Goal: Transaction & Acquisition: Purchase product/service

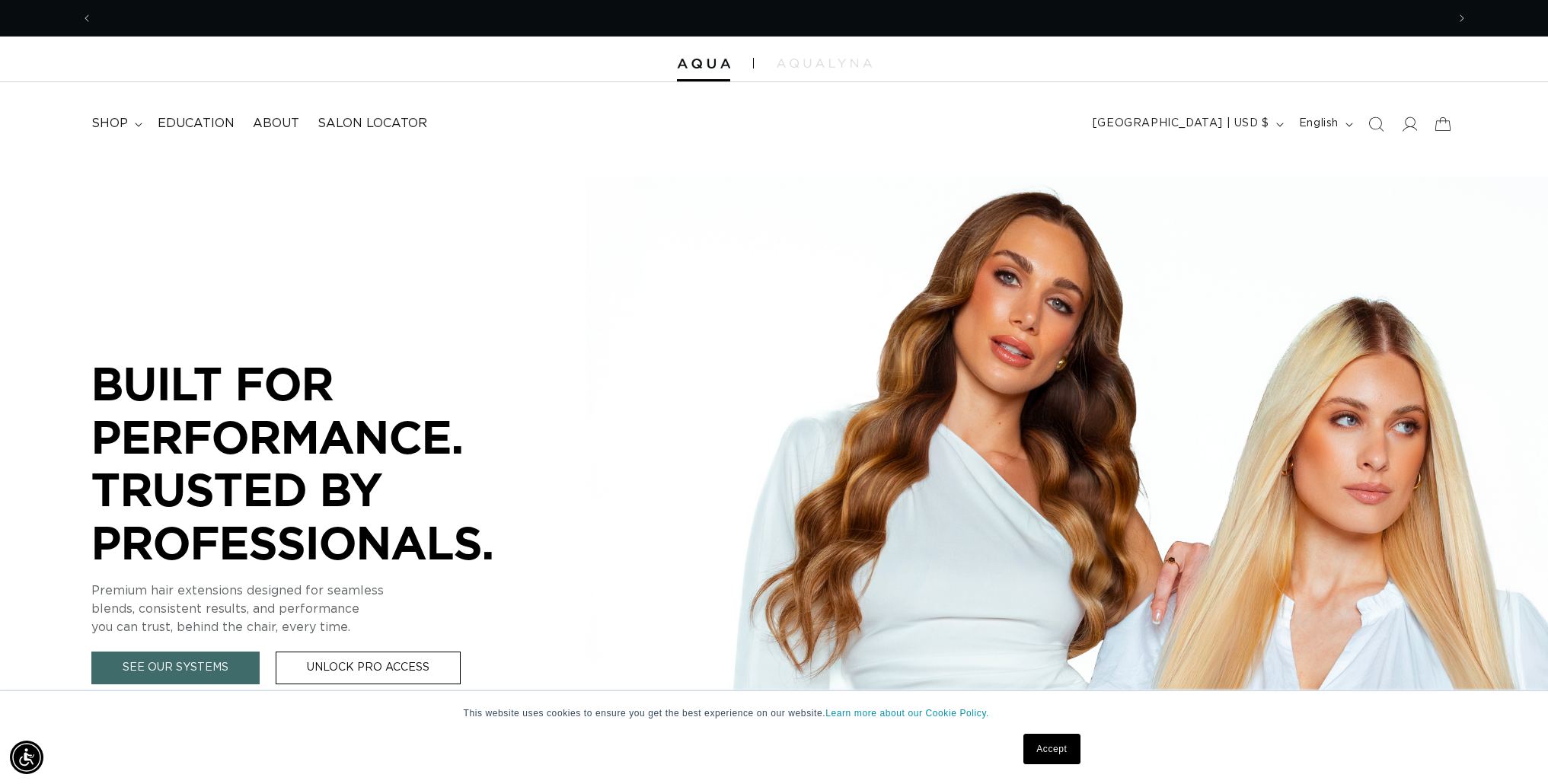
scroll to position [0, 1354]
click at [109, 126] on span "shop" at bounding box center [109, 124] width 37 height 16
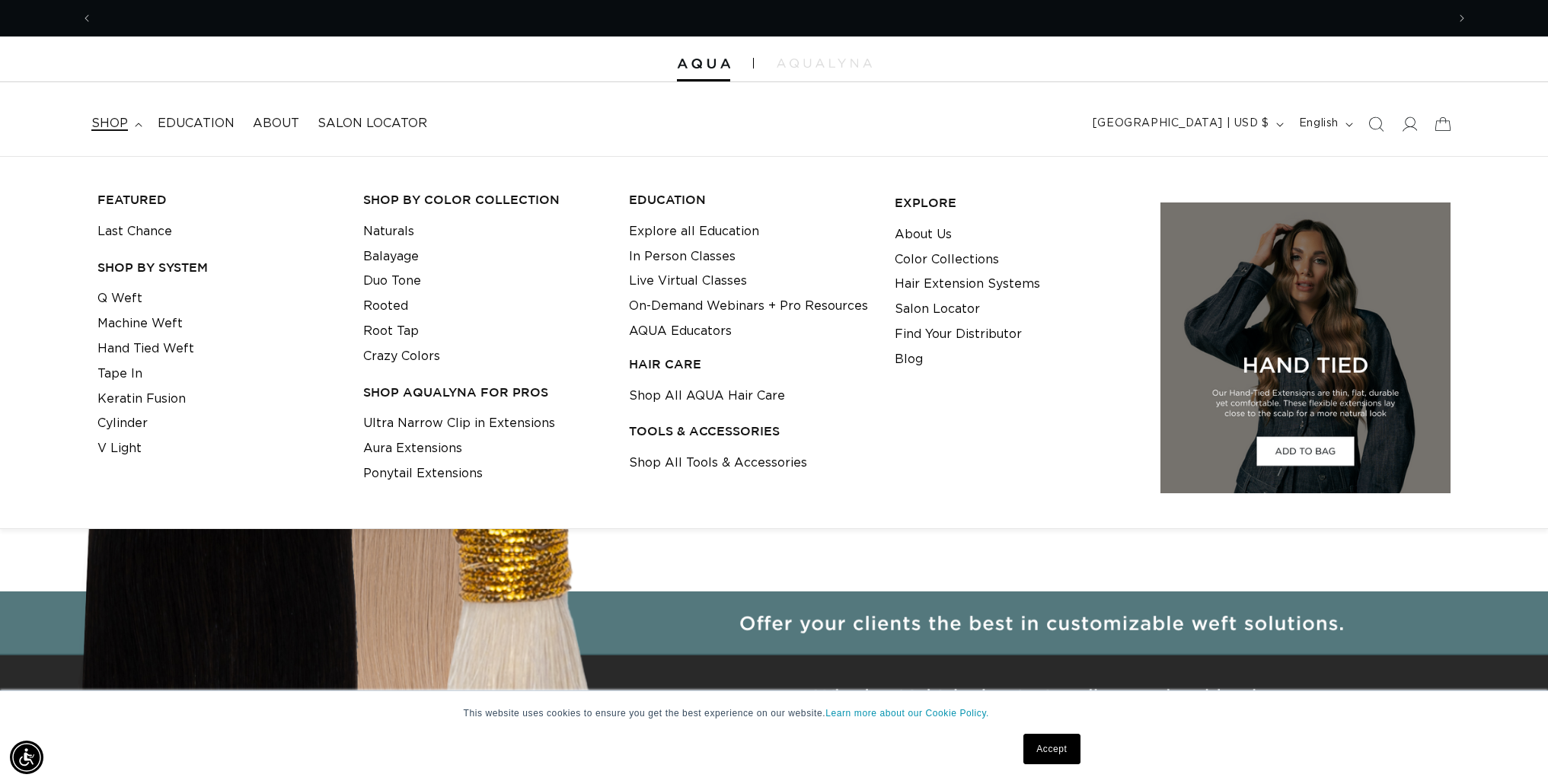
scroll to position [0, 2708]
click at [705, 396] on link "Shop All AQUA Hair Care" at bounding box center [707, 396] width 156 height 25
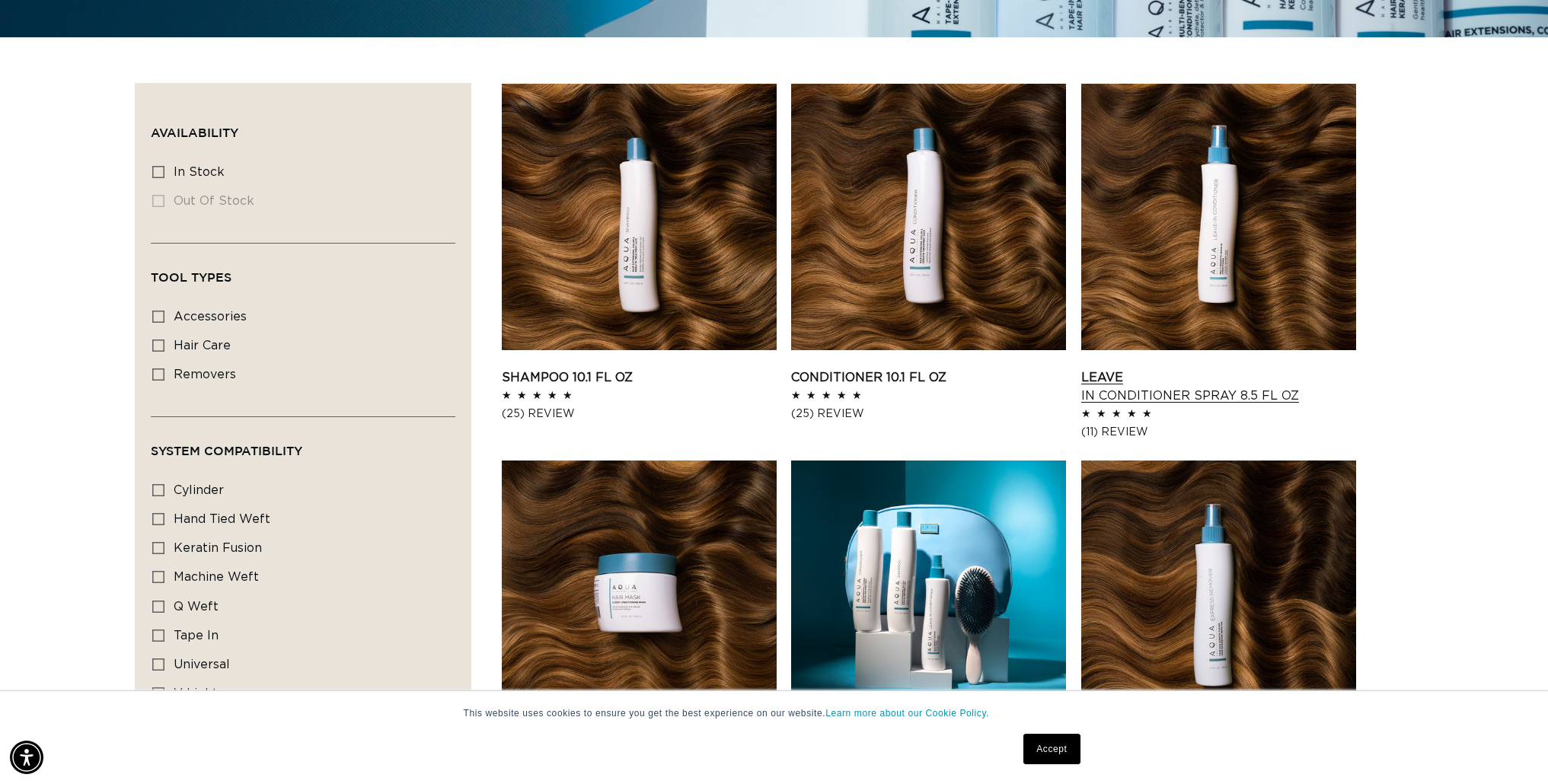
scroll to position [0, 2708]
click at [970, 369] on link "Conditioner 10.1 fl oz" at bounding box center [928, 378] width 275 height 18
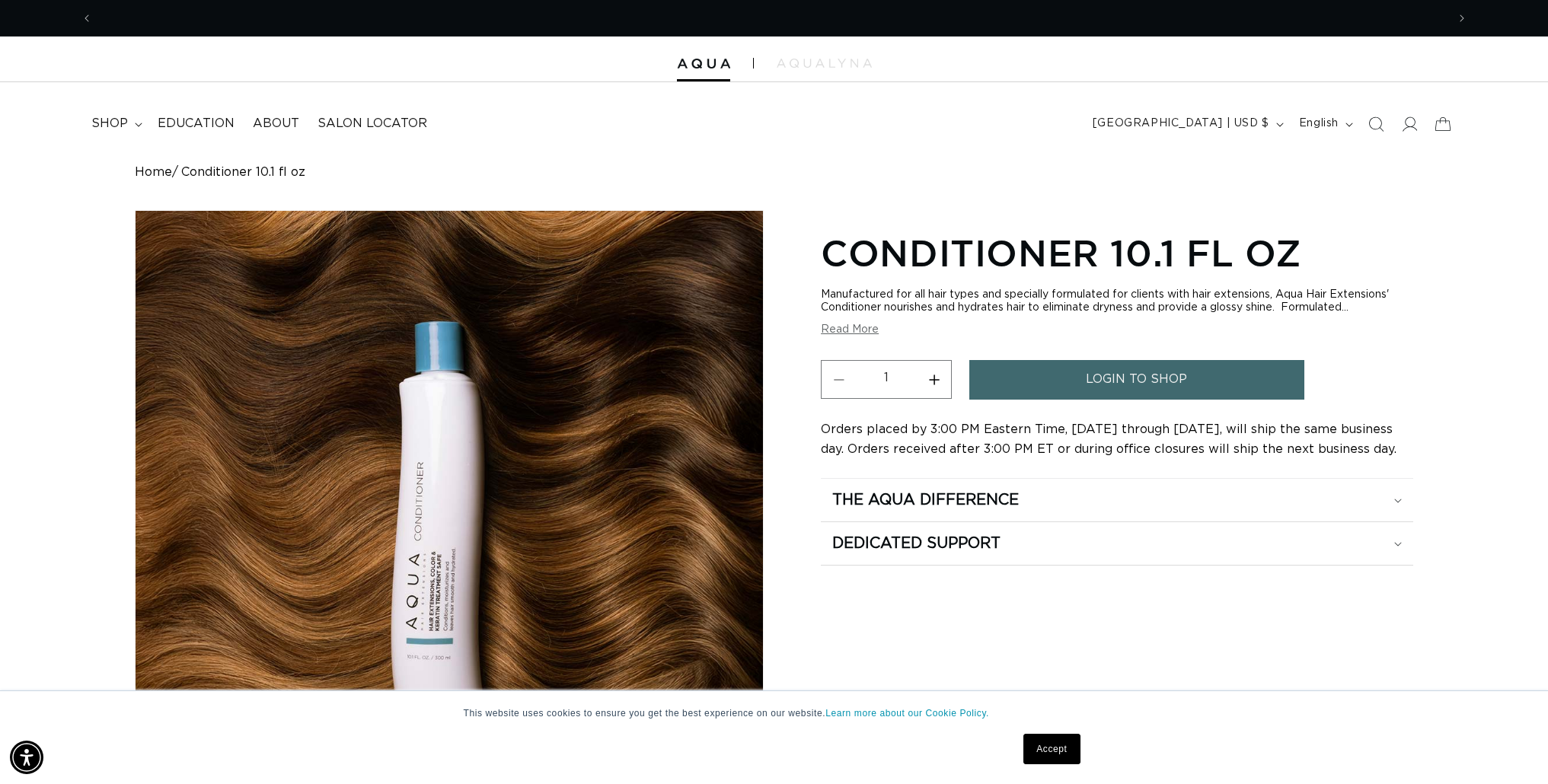
scroll to position [0, 2708]
click at [1143, 377] on span "login to shop" at bounding box center [1136, 379] width 101 height 39
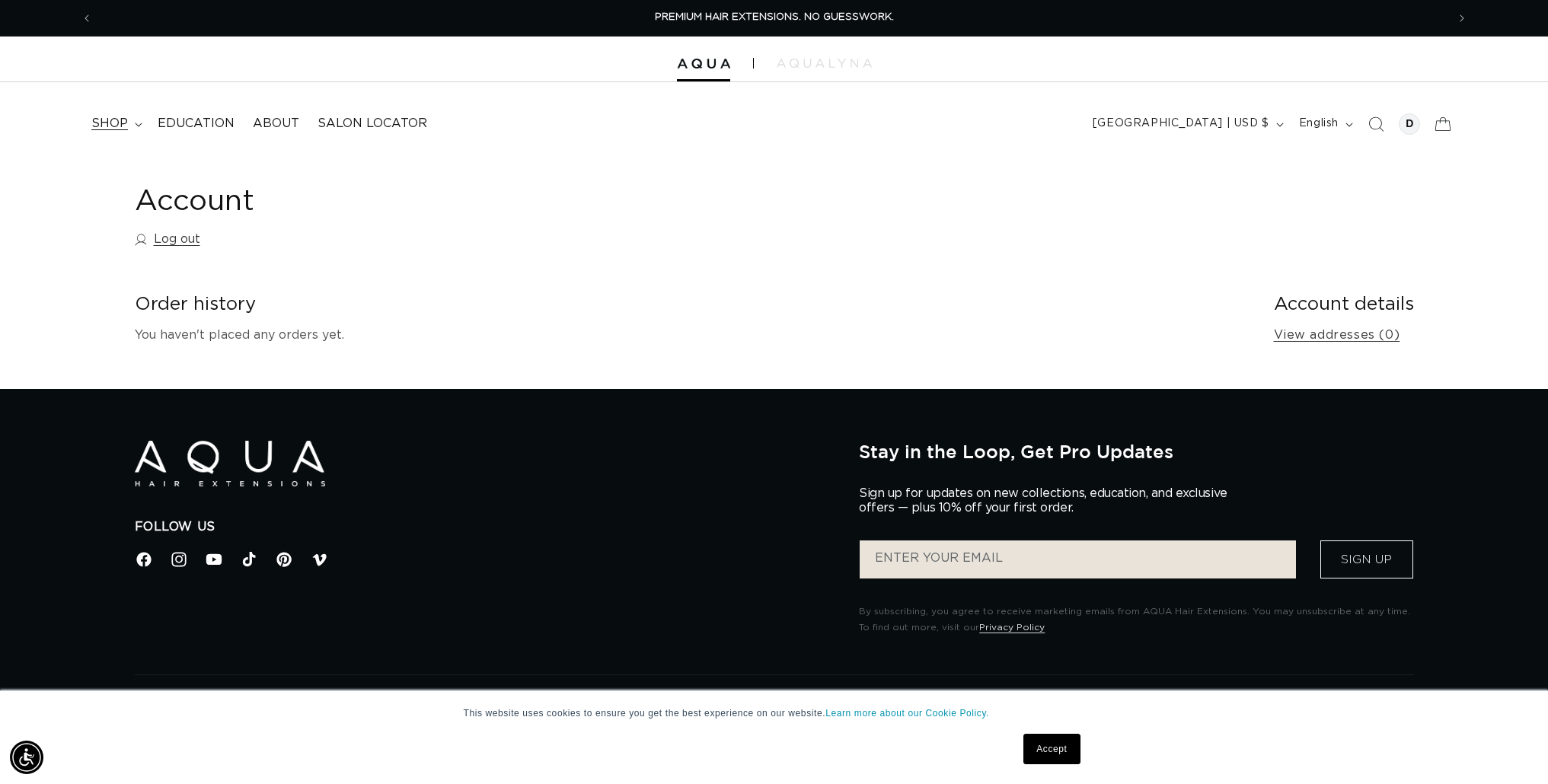
click at [106, 124] on span "shop" at bounding box center [109, 124] width 37 height 16
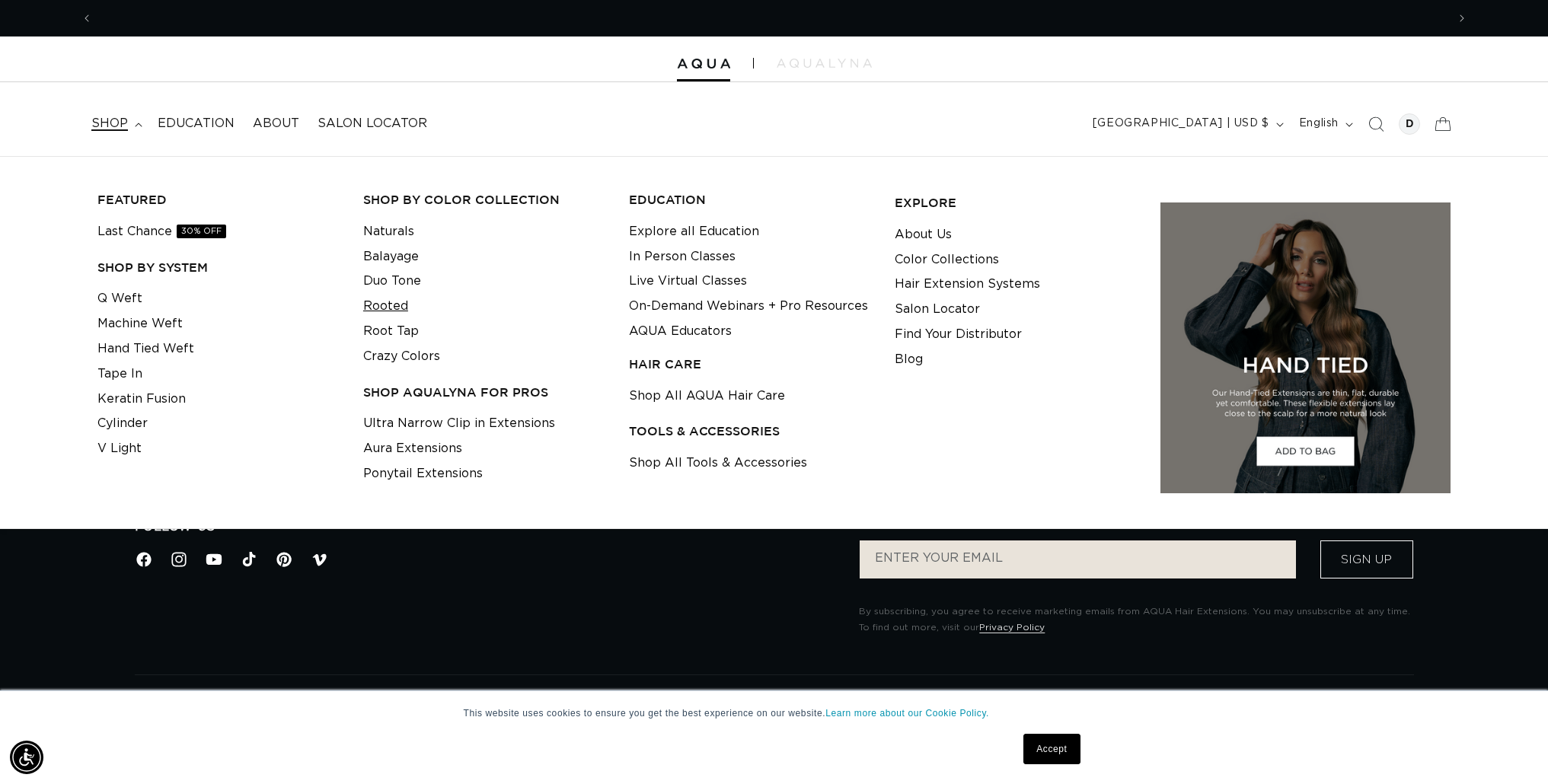
scroll to position [0, 2708]
click at [726, 395] on link "Shop All AQUA Hair Care" at bounding box center [707, 396] width 156 height 25
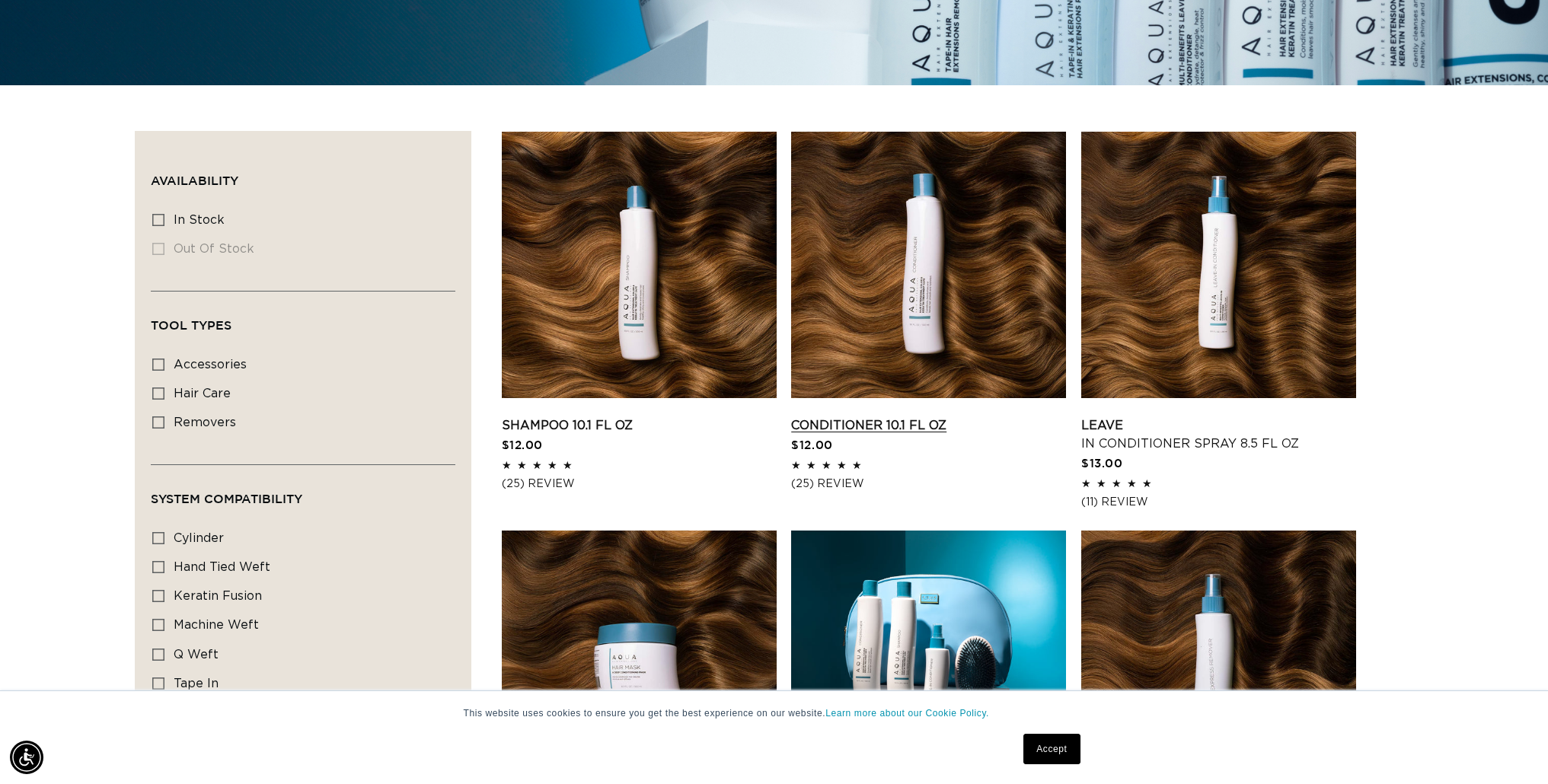
scroll to position [0, 2708]
click at [926, 417] on link "Conditioner 10.1 fl oz" at bounding box center [928, 426] width 275 height 18
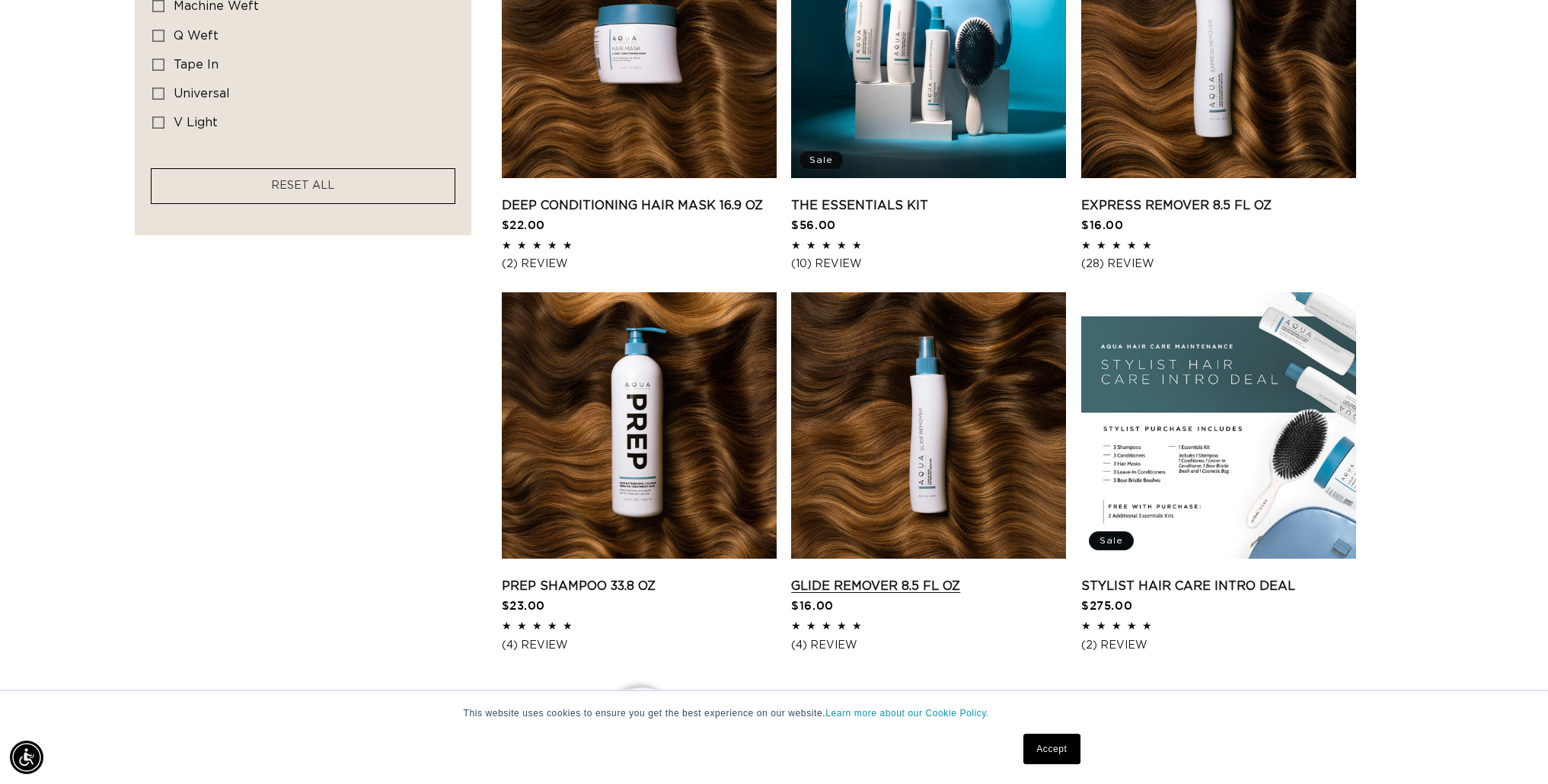
scroll to position [0, 0]
click at [933, 577] on link "Glide Remover 8.5 fl oz" at bounding box center [928, 586] width 275 height 18
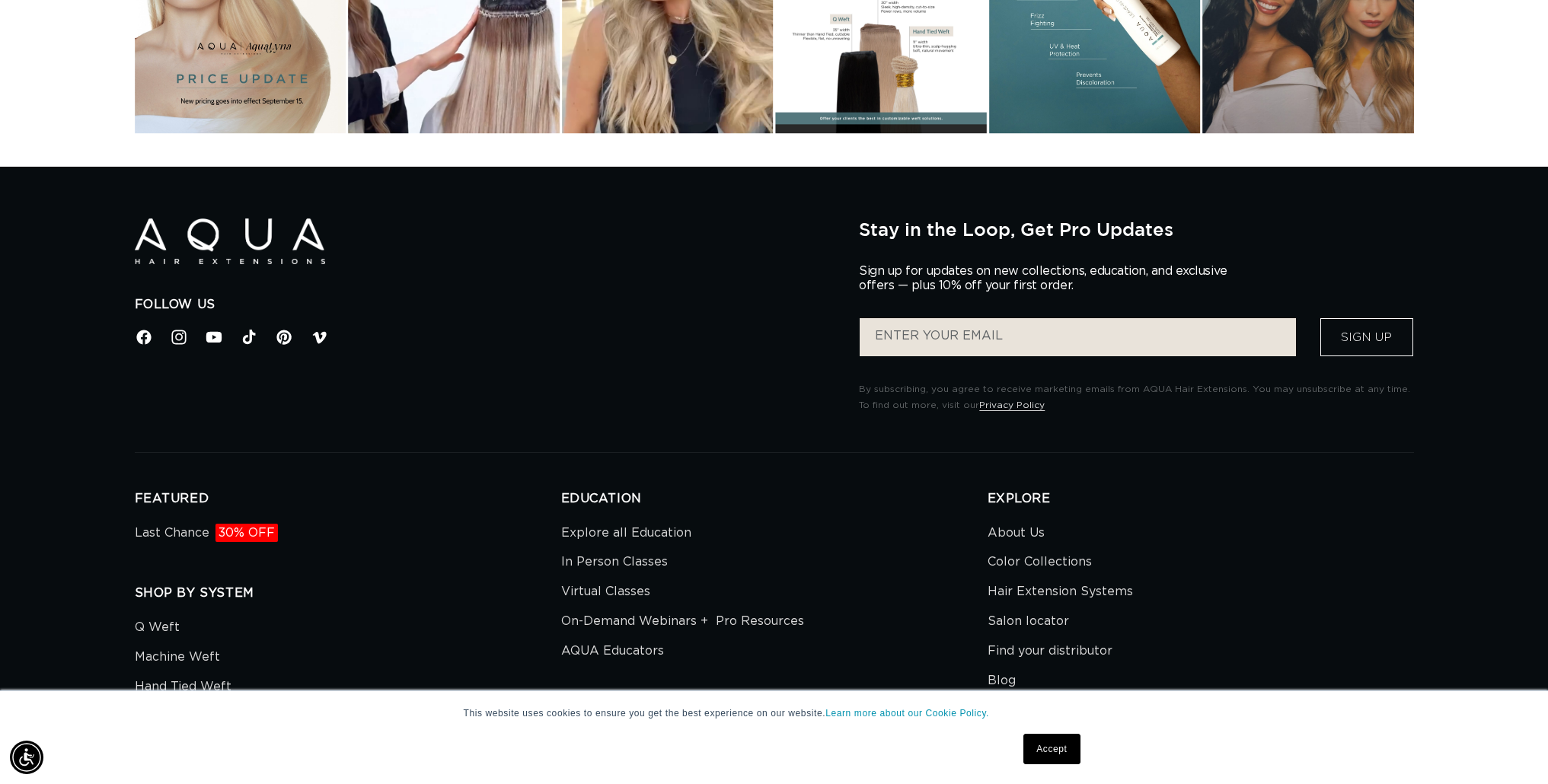
scroll to position [3036, 0]
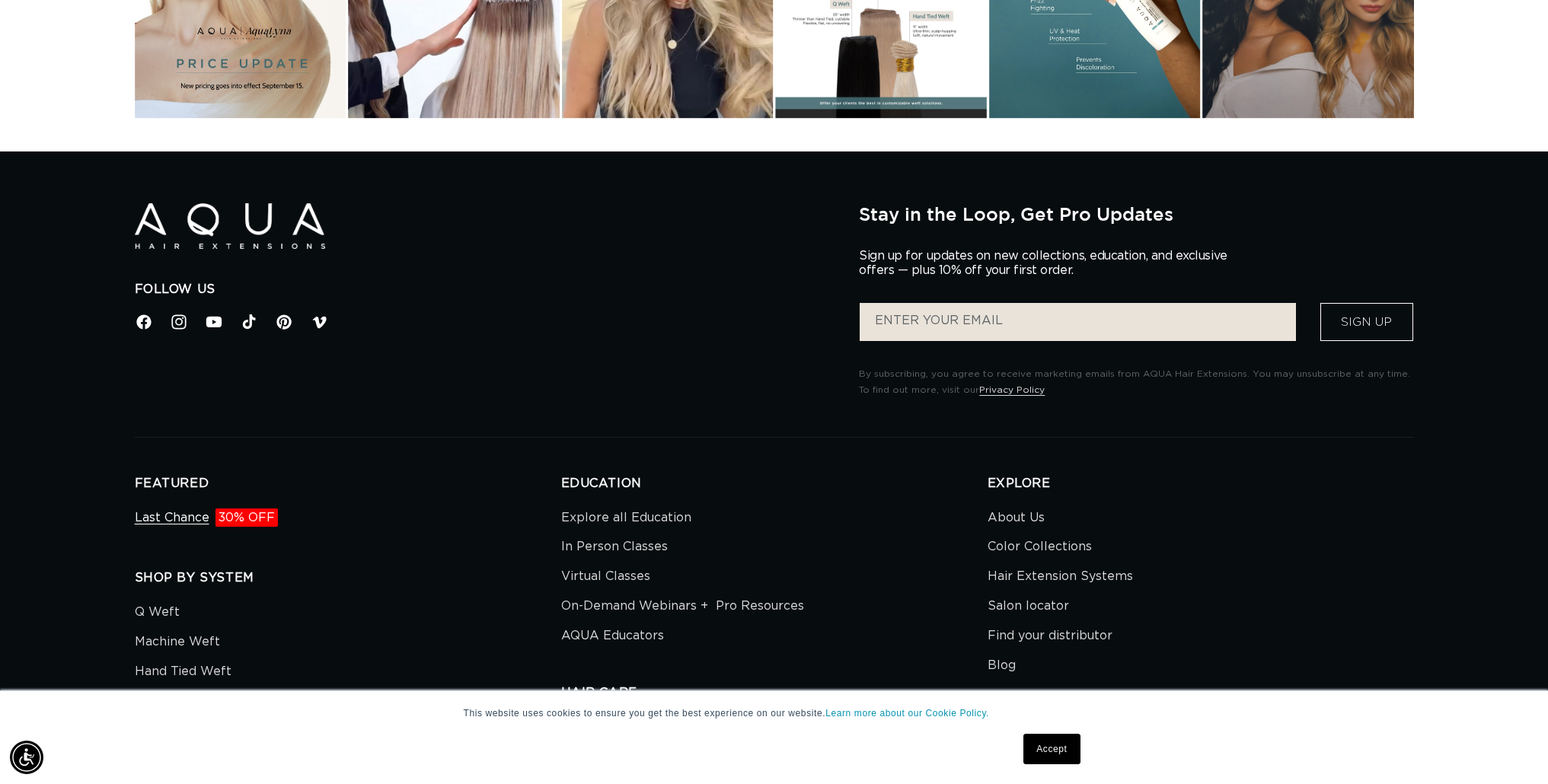
click at [244, 518] on span "30% OFF" at bounding box center [247, 518] width 62 height 18
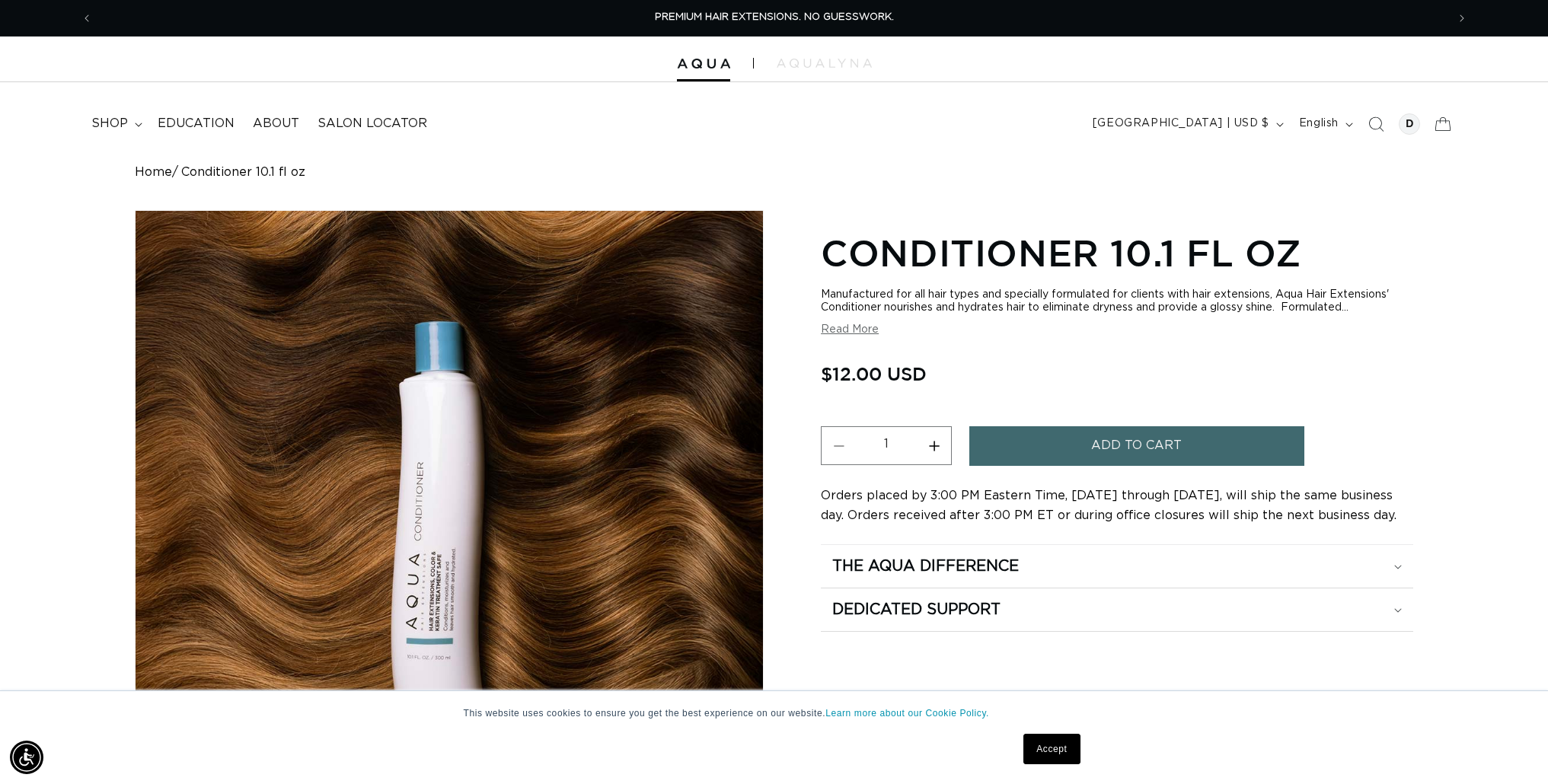
click at [936, 446] on button "Increase quantity for Conditioner 10.1 fl oz" at bounding box center [934, 446] width 34 height 39
click at [932, 448] on button "Increase quantity for Conditioner 10.1 fl oz" at bounding box center [934, 446] width 34 height 39
type input "4"
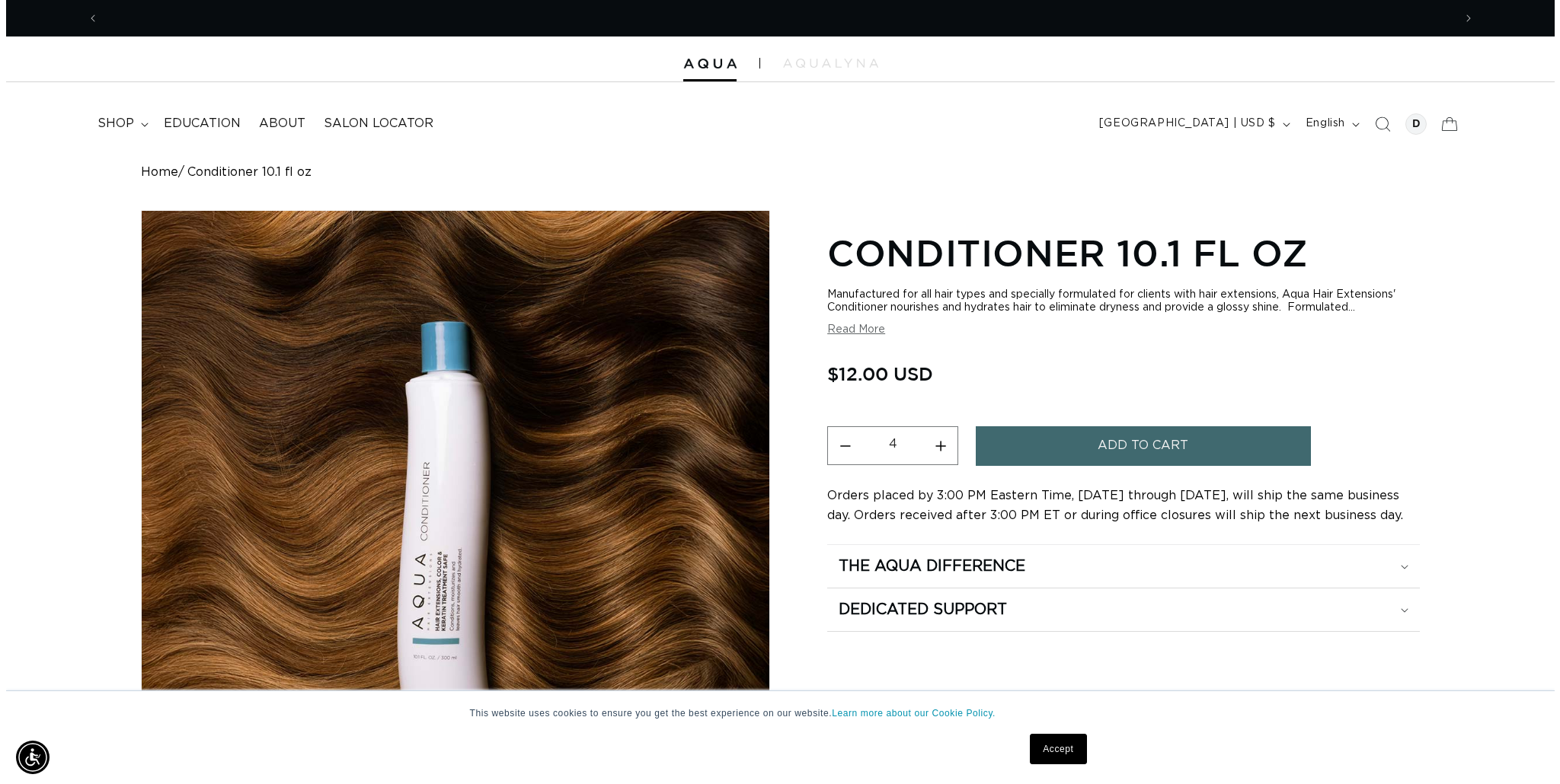
scroll to position [0, 0]
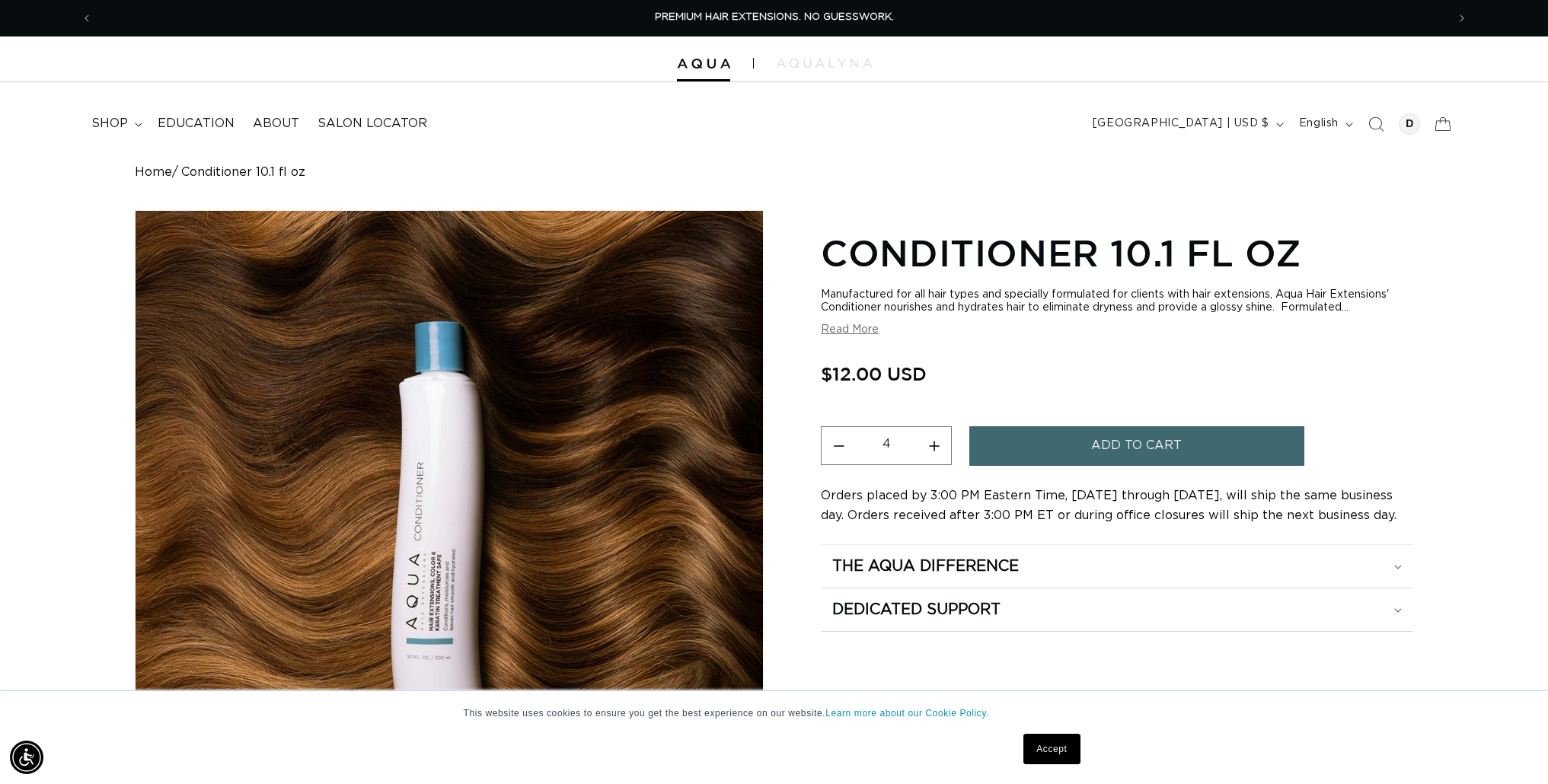
click at [1122, 443] on span "Add to cart" at bounding box center [1136, 446] width 91 height 39
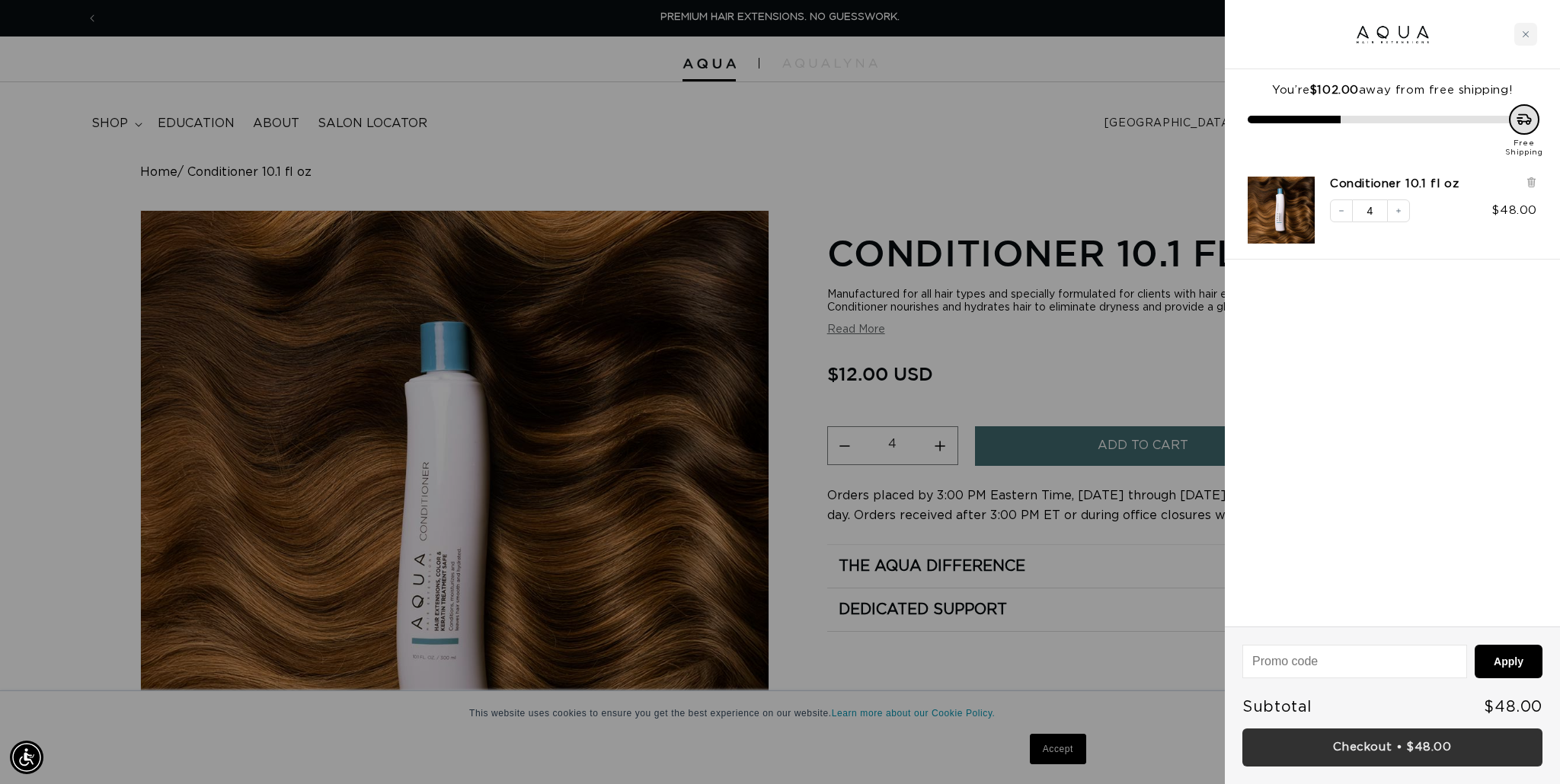
click at [1395, 746] on link "Checkout • $48.00" at bounding box center [1392, 748] width 300 height 39
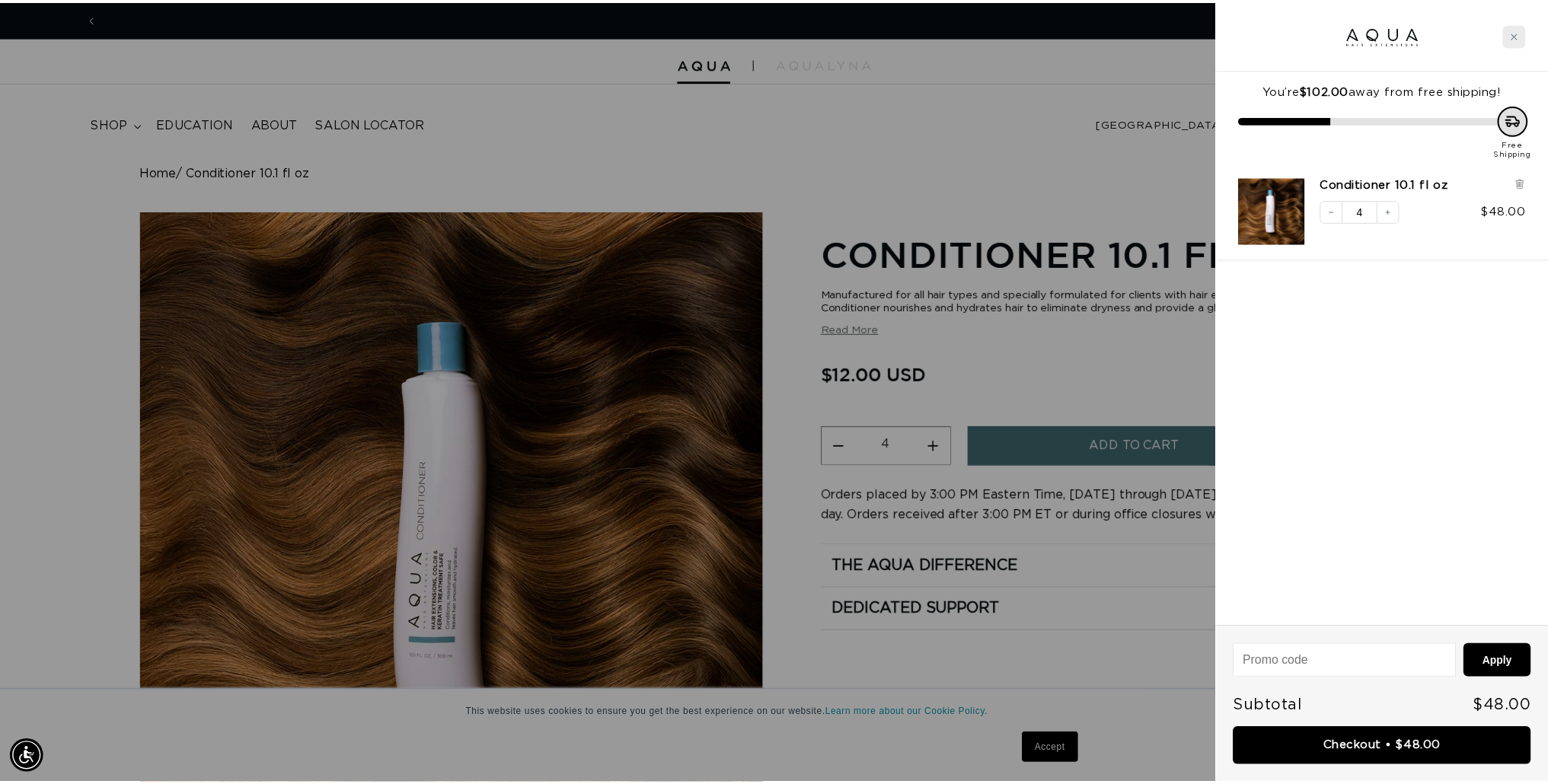
scroll to position [0, 1354]
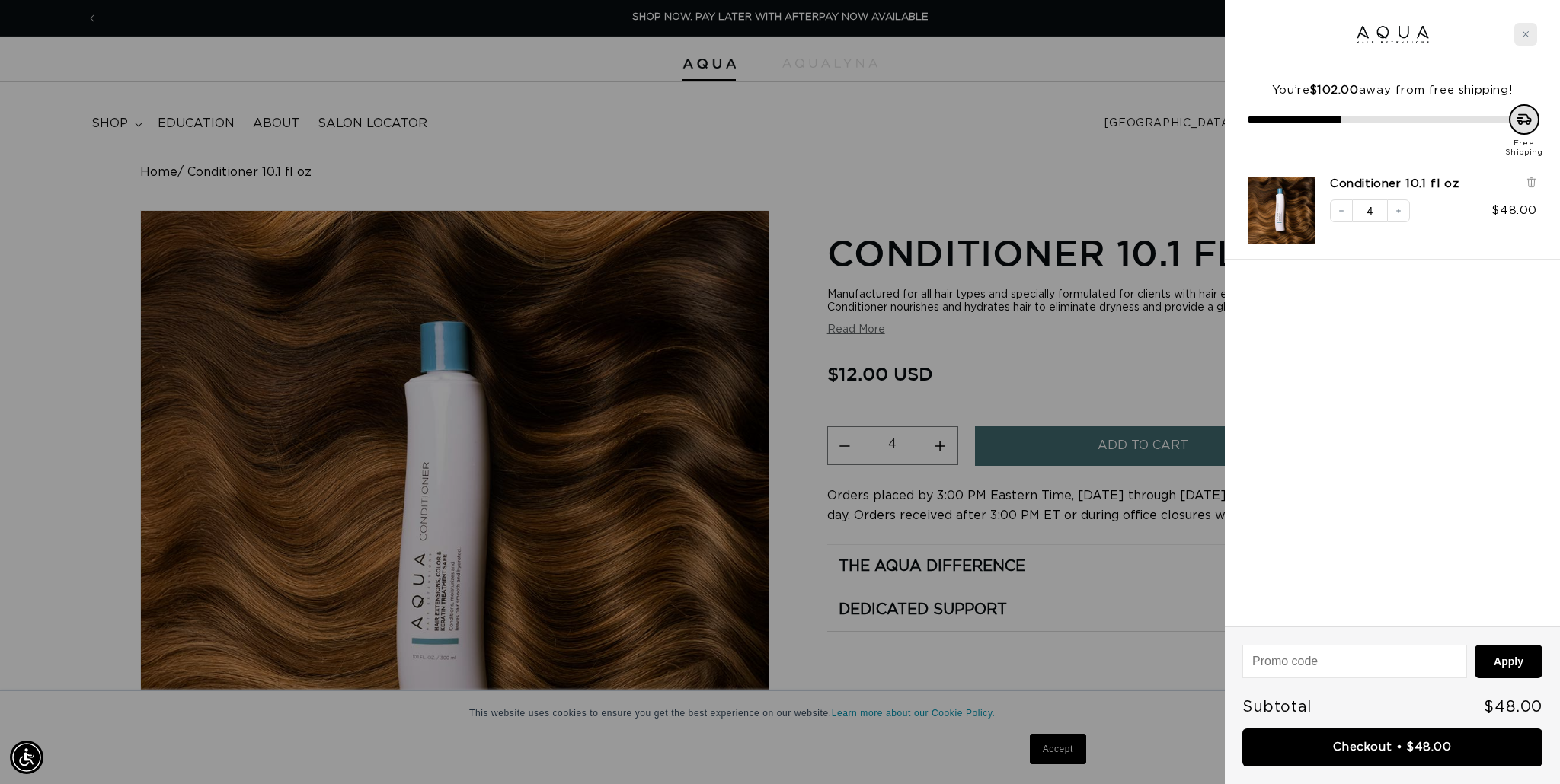
click at [1531, 30] on div "Close cart" at bounding box center [1525, 34] width 23 height 23
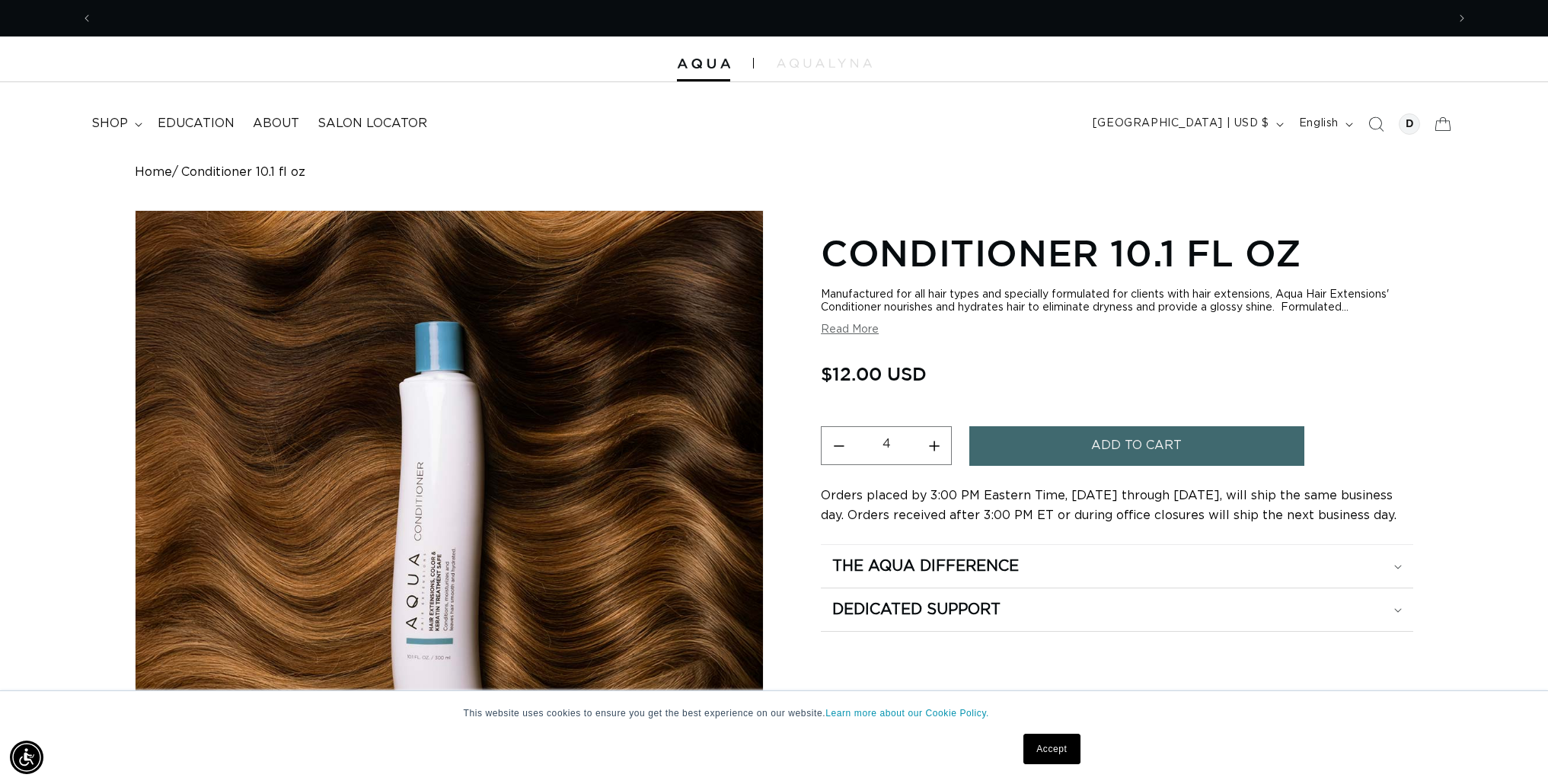
scroll to position [0, 0]
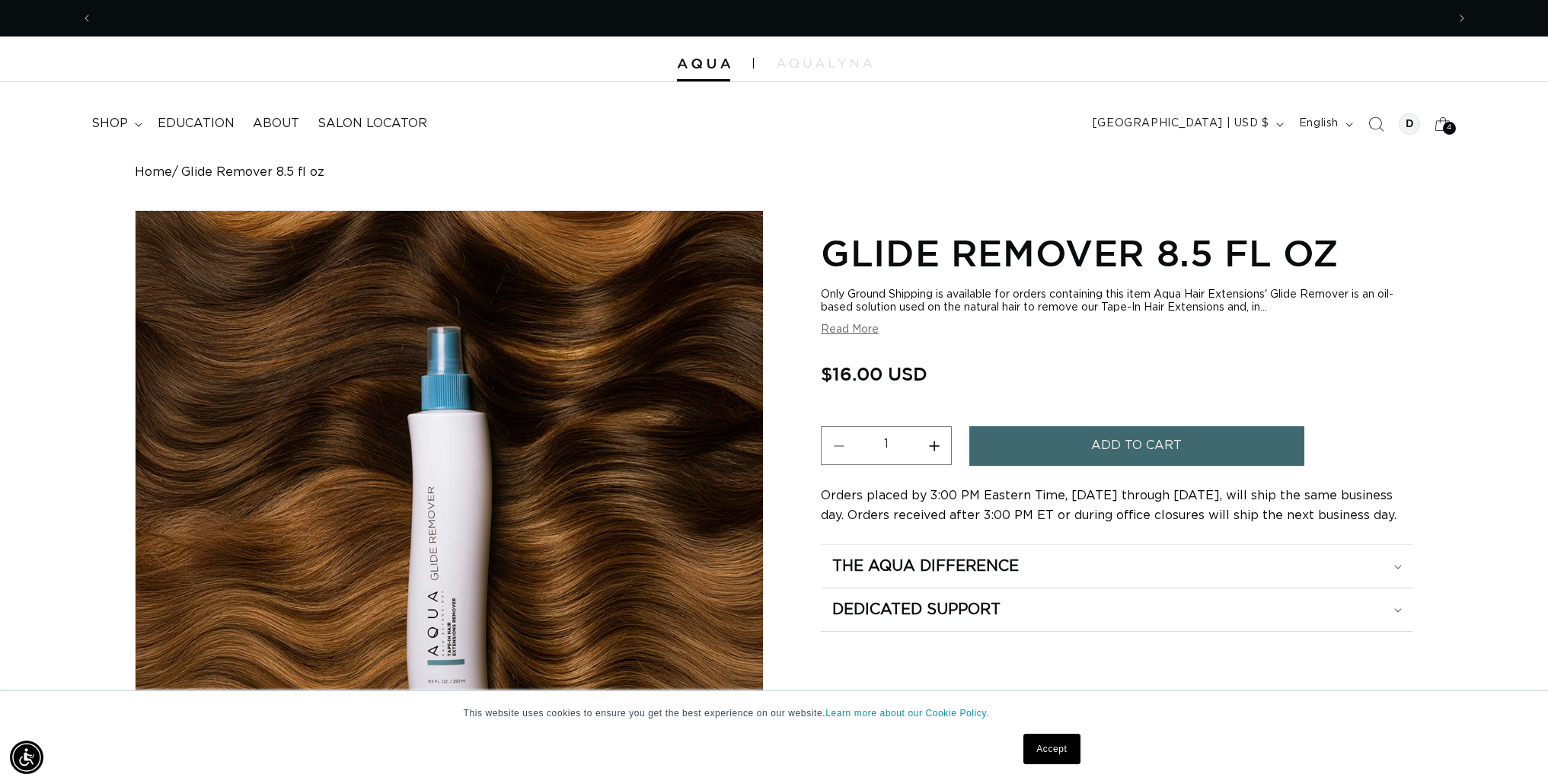
scroll to position [0, 2708]
click at [854, 328] on button "Read More" at bounding box center [850, 330] width 58 height 13
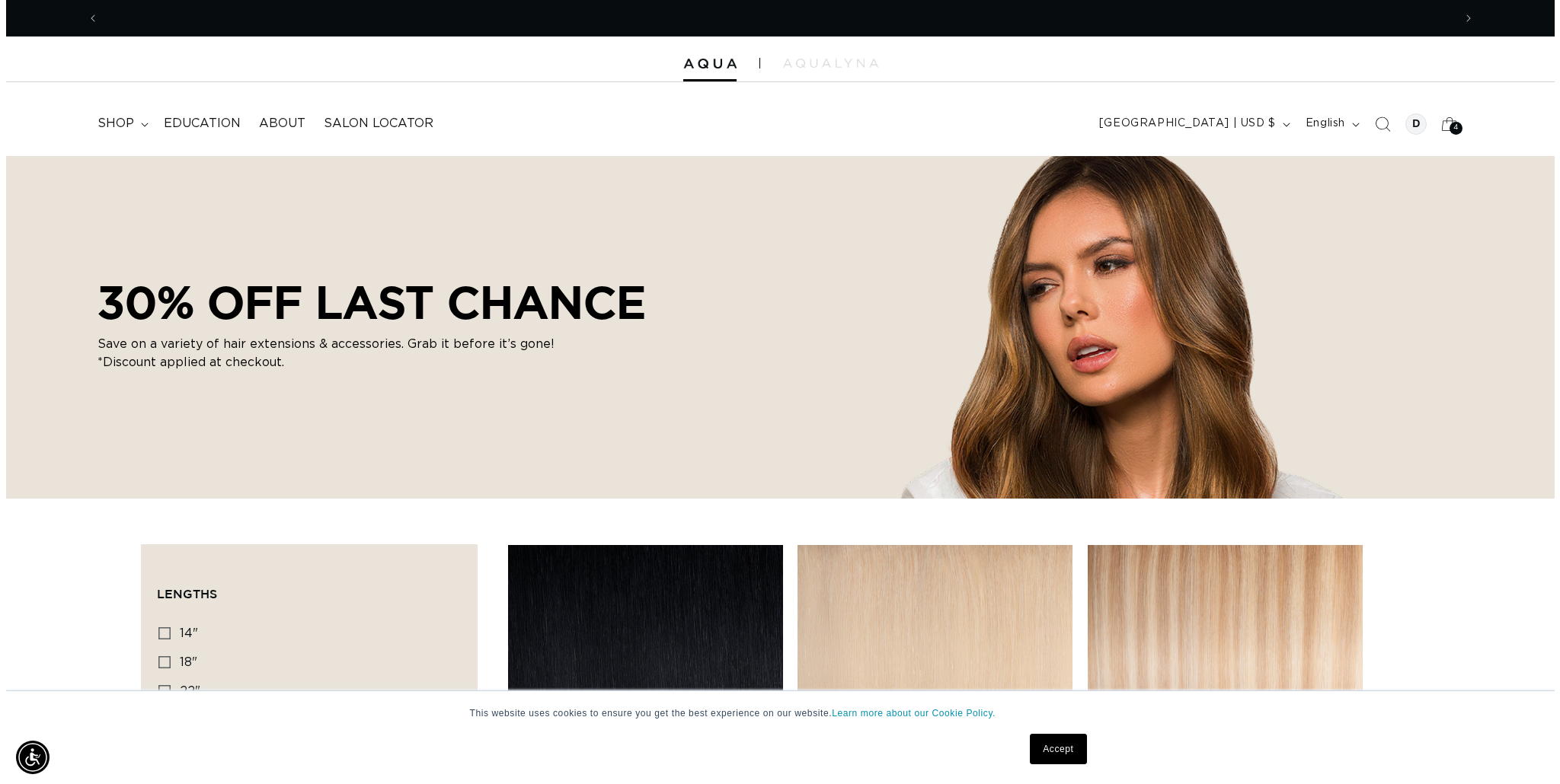
scroll to position [0, 1354]
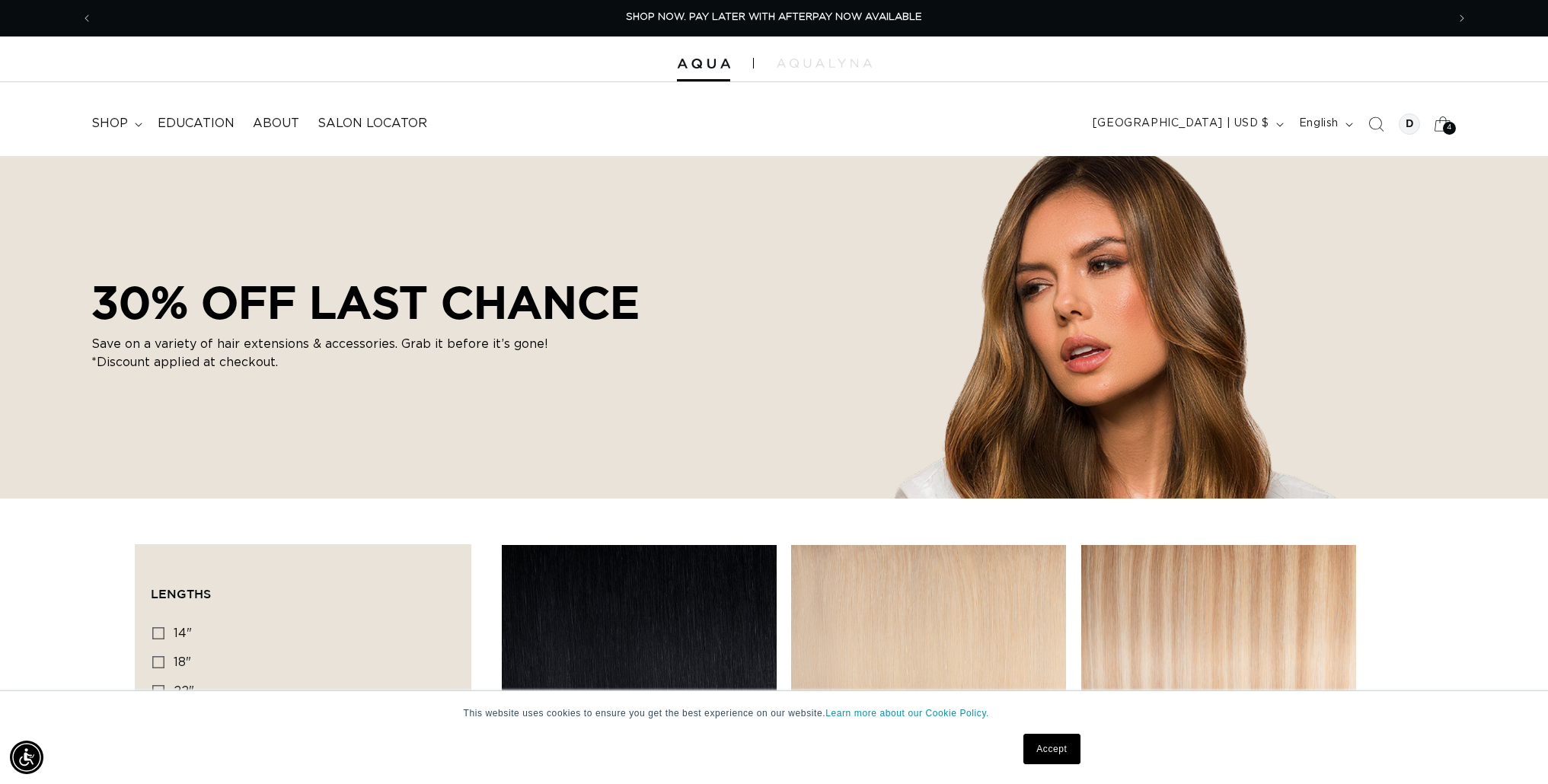
click at [1447, 125] on span "4" at bounding box center [1449, 128] width 5 height 13
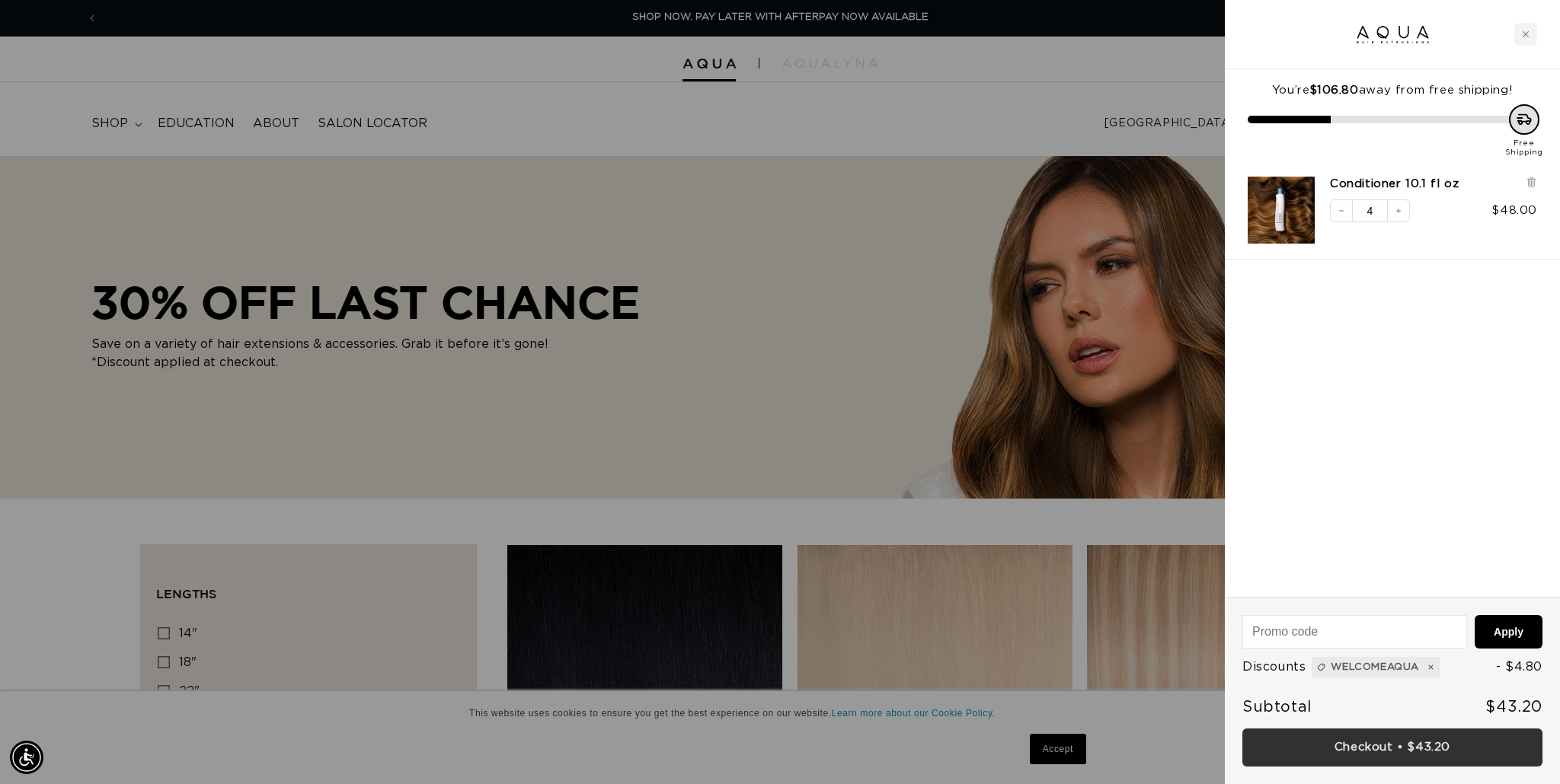
click at [1406, 746] on link "Checkout • $43.20" at bounding box center [1392, 748] width 300 height 39
click at [1528, 31] on icon "Close cart" at bounding box center [1526, 34] width 8 height 8
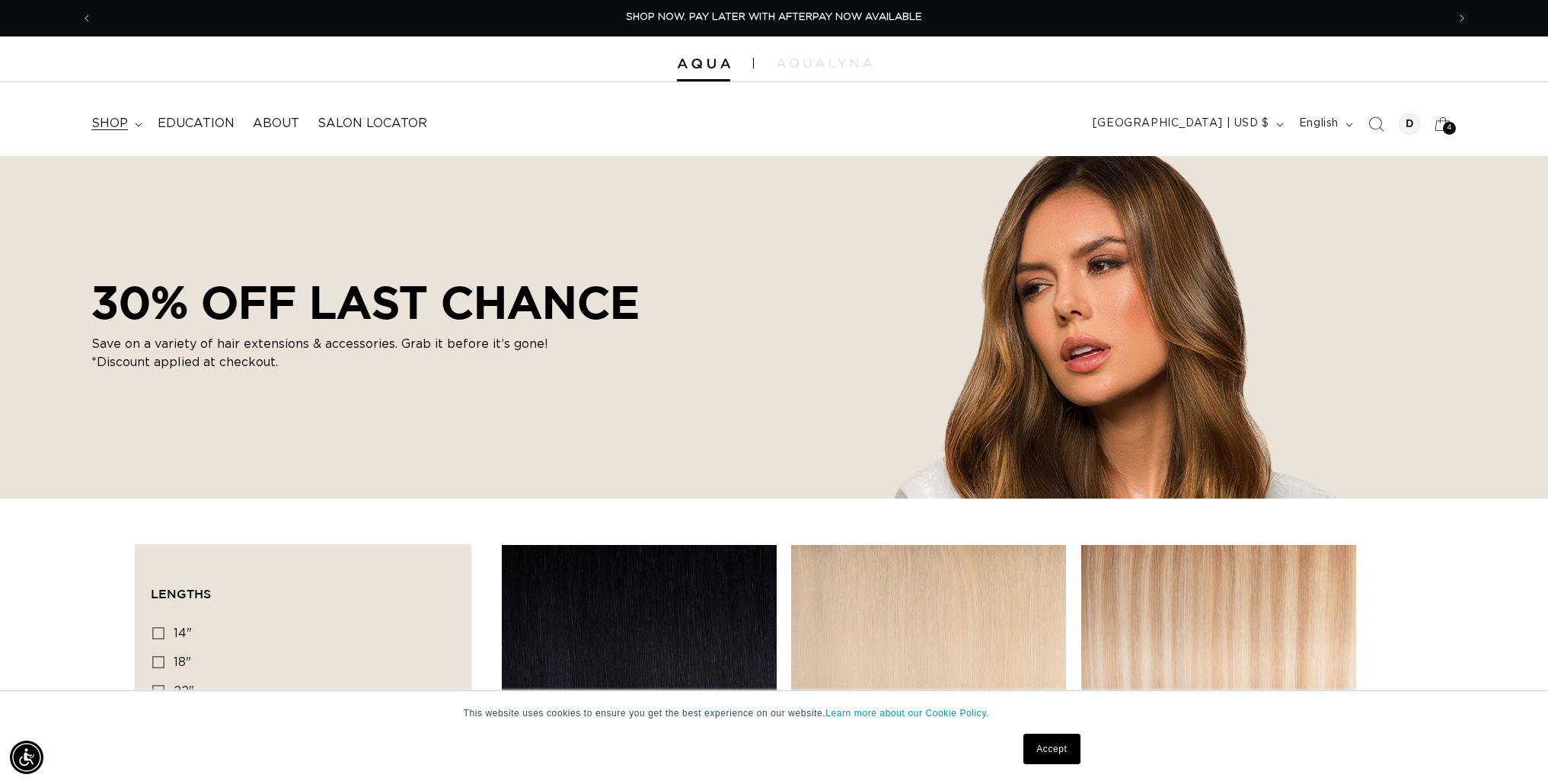
click at [114, 121] on span "shop" at bounding box center [109, 124] width 37 height 16
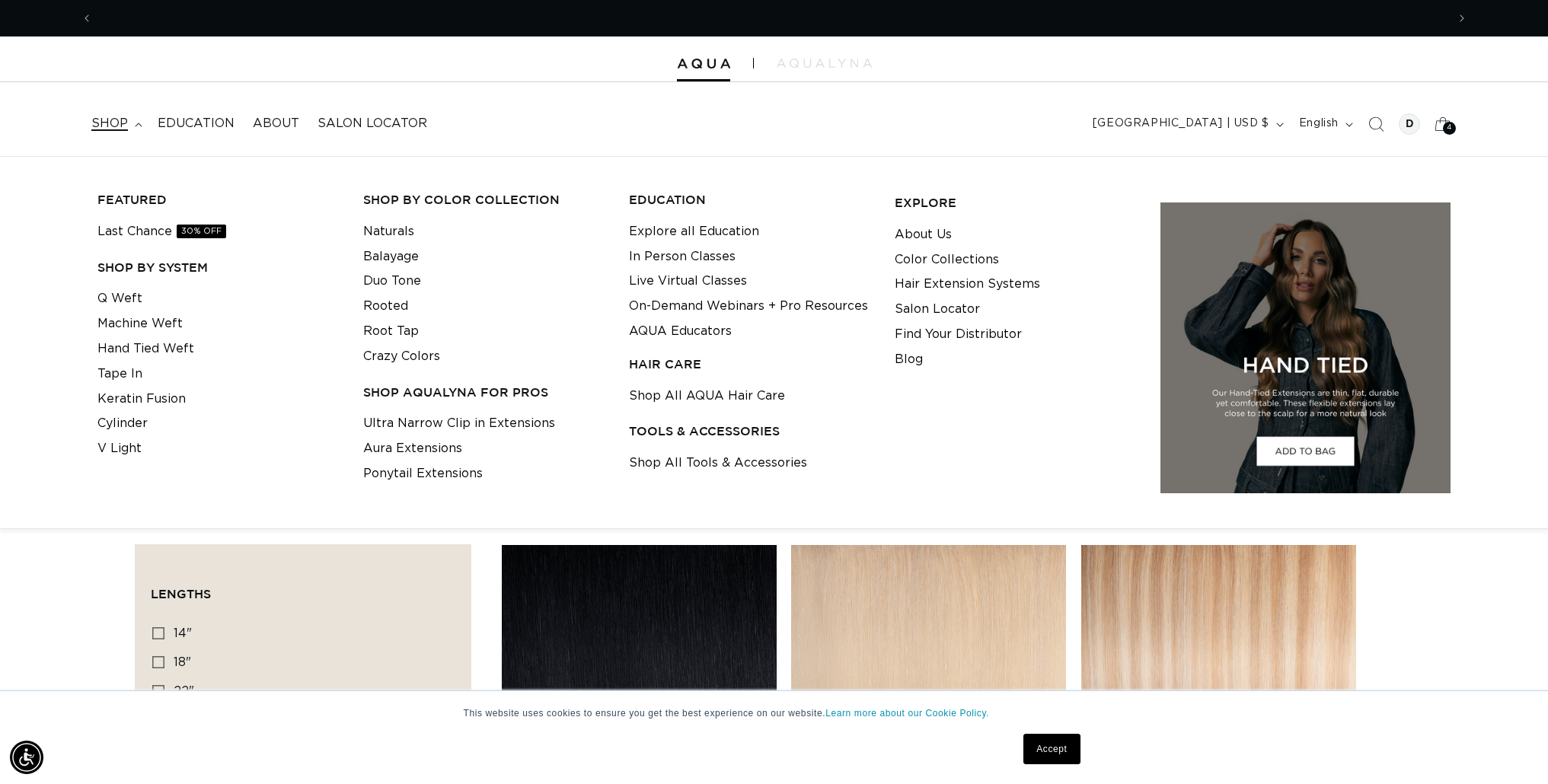
scroll to position [0, 2708]
click at [716, 392] on link "Shop All AQUA Hair Care" at bounding box center [707, 396] width 156 height 25
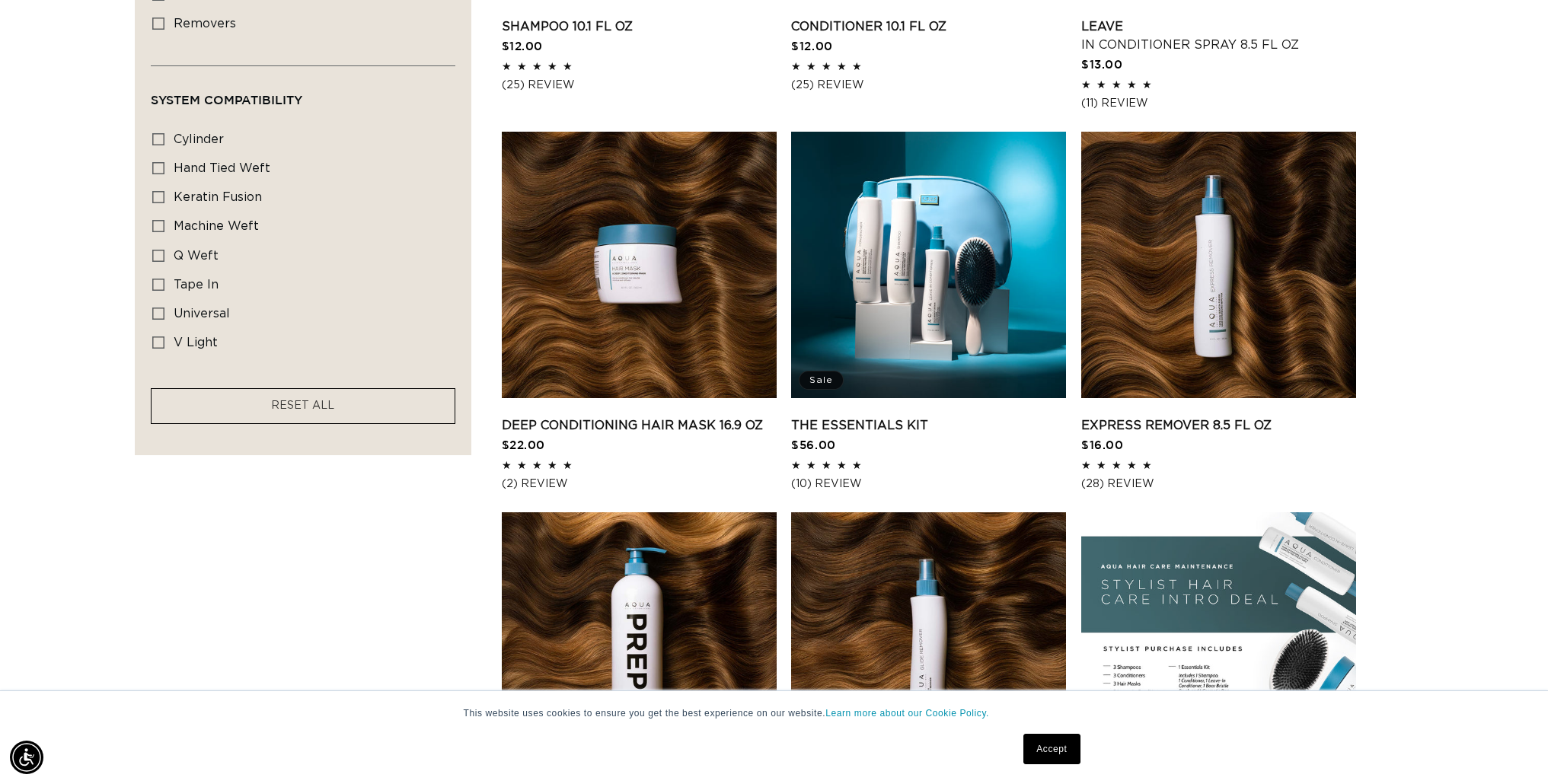
scroll to position [0, 1354]
click at [646, 417] on link "Deep Conditioning Hair Mask 16.9 oz" at bounding box center [639, 426] width 275 height 18
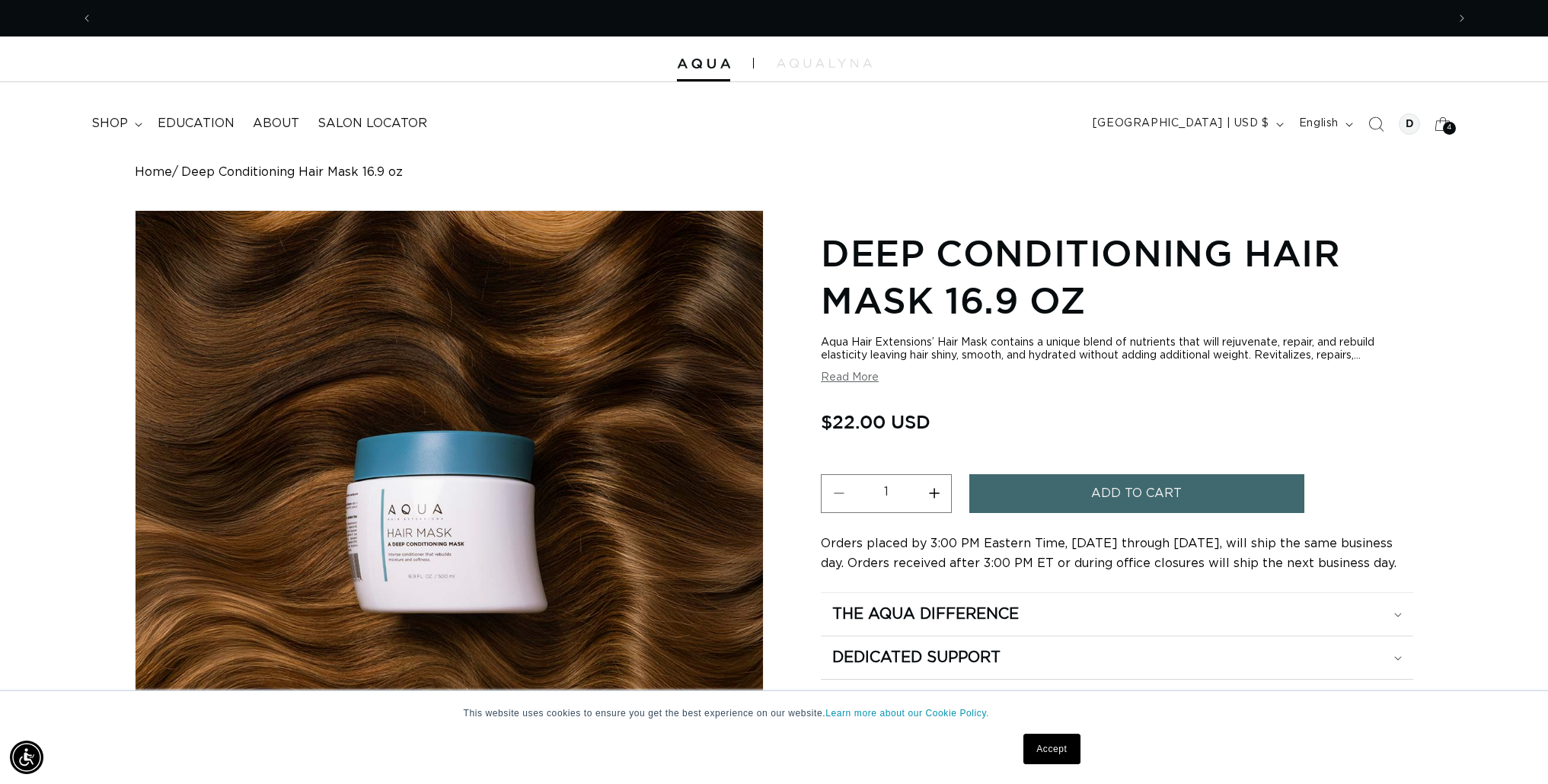
click at [1155, 493] on span "Add to cart" at bounding box center [1136, 494] width 91 height 39
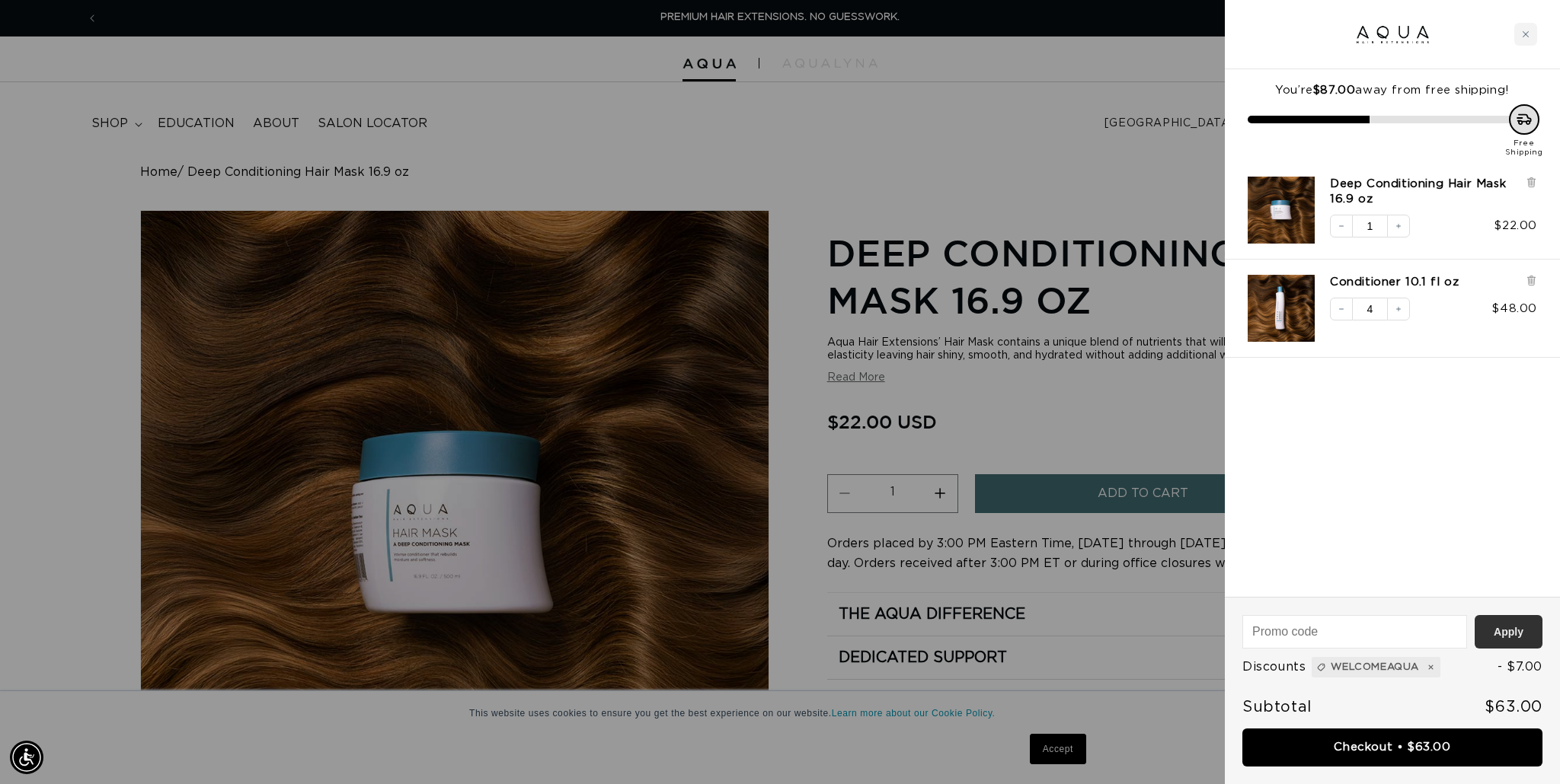
click at [1497, 626] on button "Apply" at bounding box center [1509, 632] width 68 height 34
click at [934, 492] on div at bounding box center [780, 392] width 1560 height 784
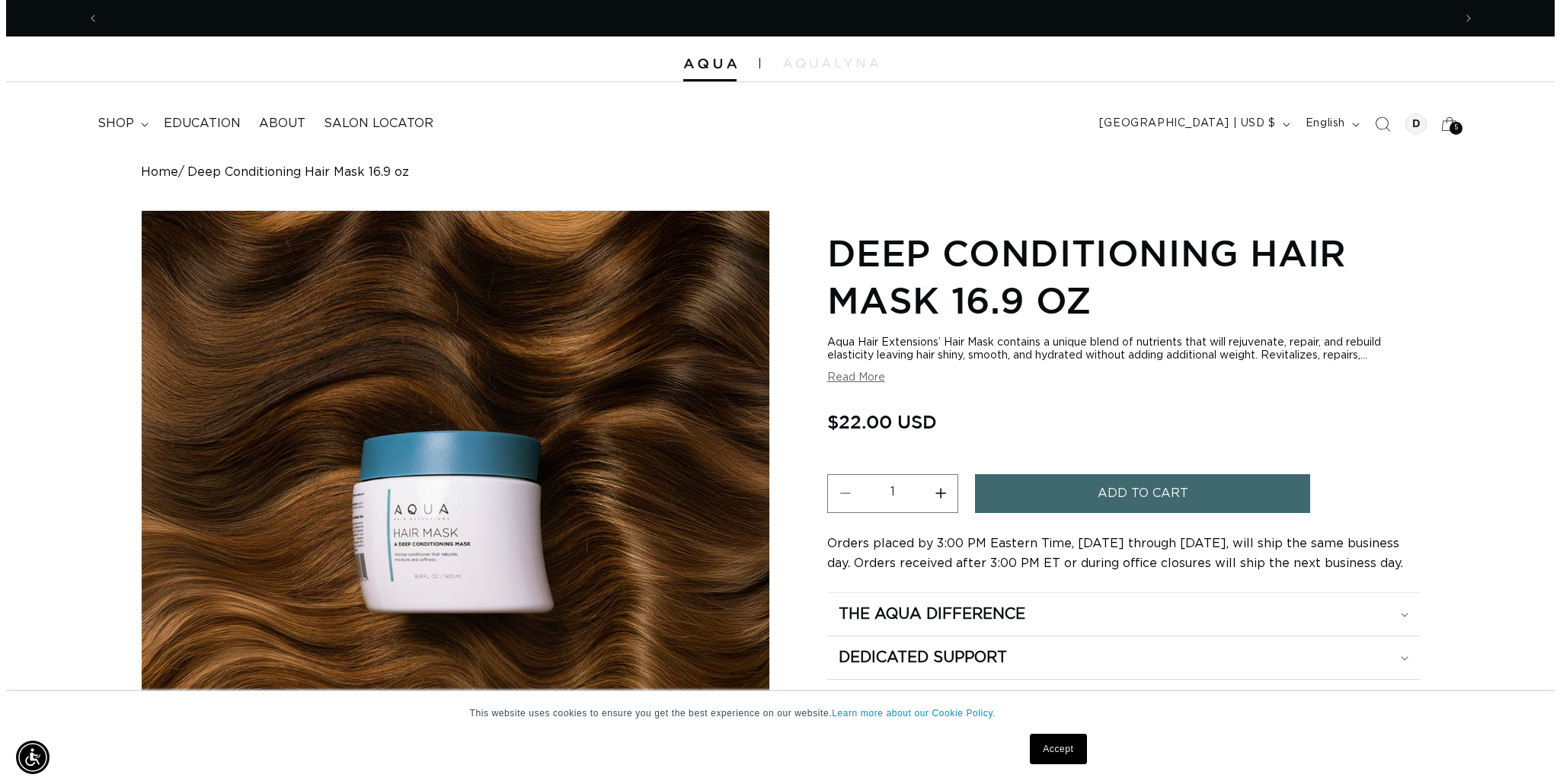
scroll to position [0, 1354]
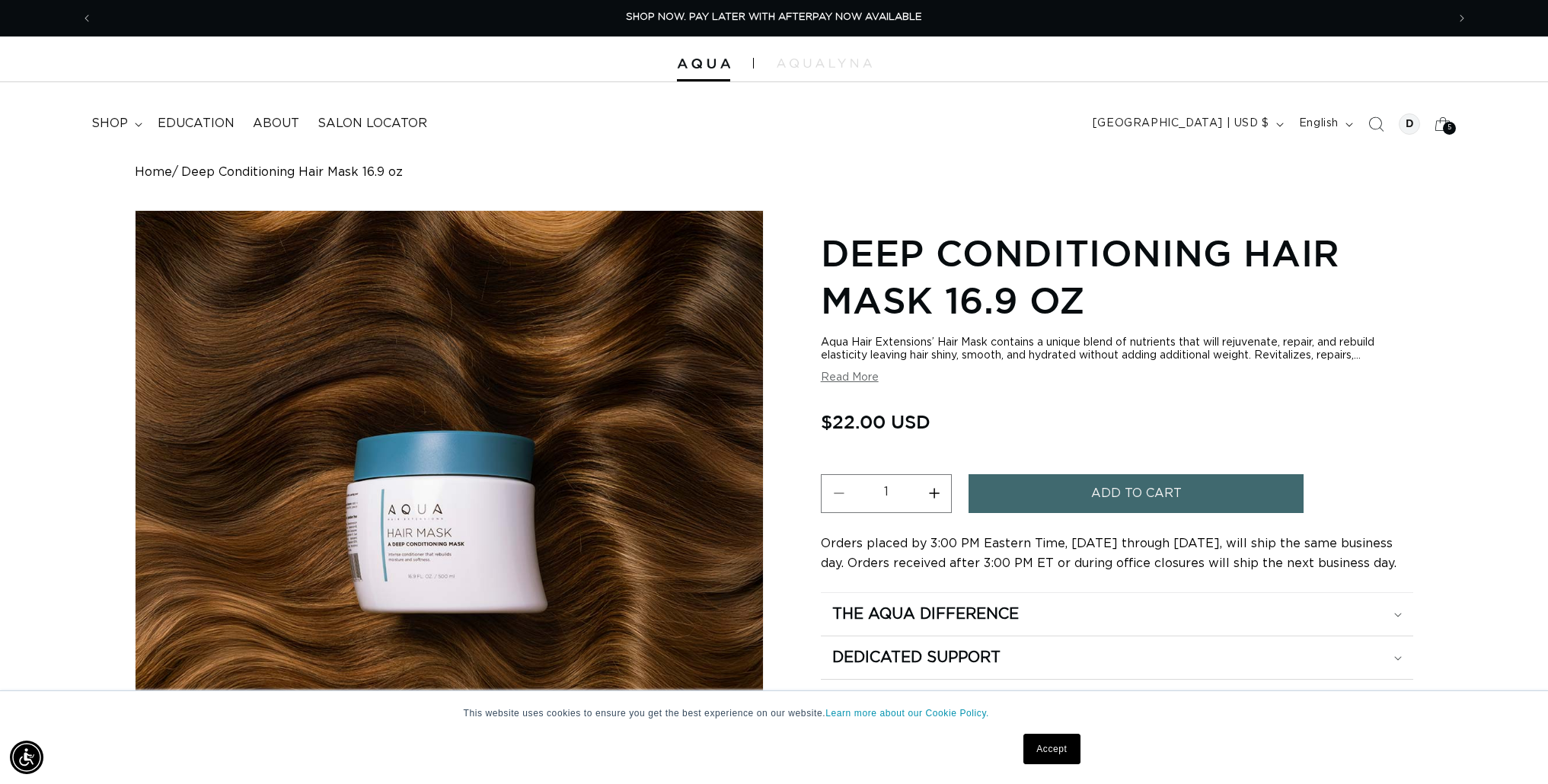
click at [934, 494] on button "Increase quantity for Deep Conditioning Hair Mask 16.9 oz" at bounding box center [934, 494] width 34 height 39
click at [1448, 126] on span "5" at bounding box center [1450, 128] width 5 height 13
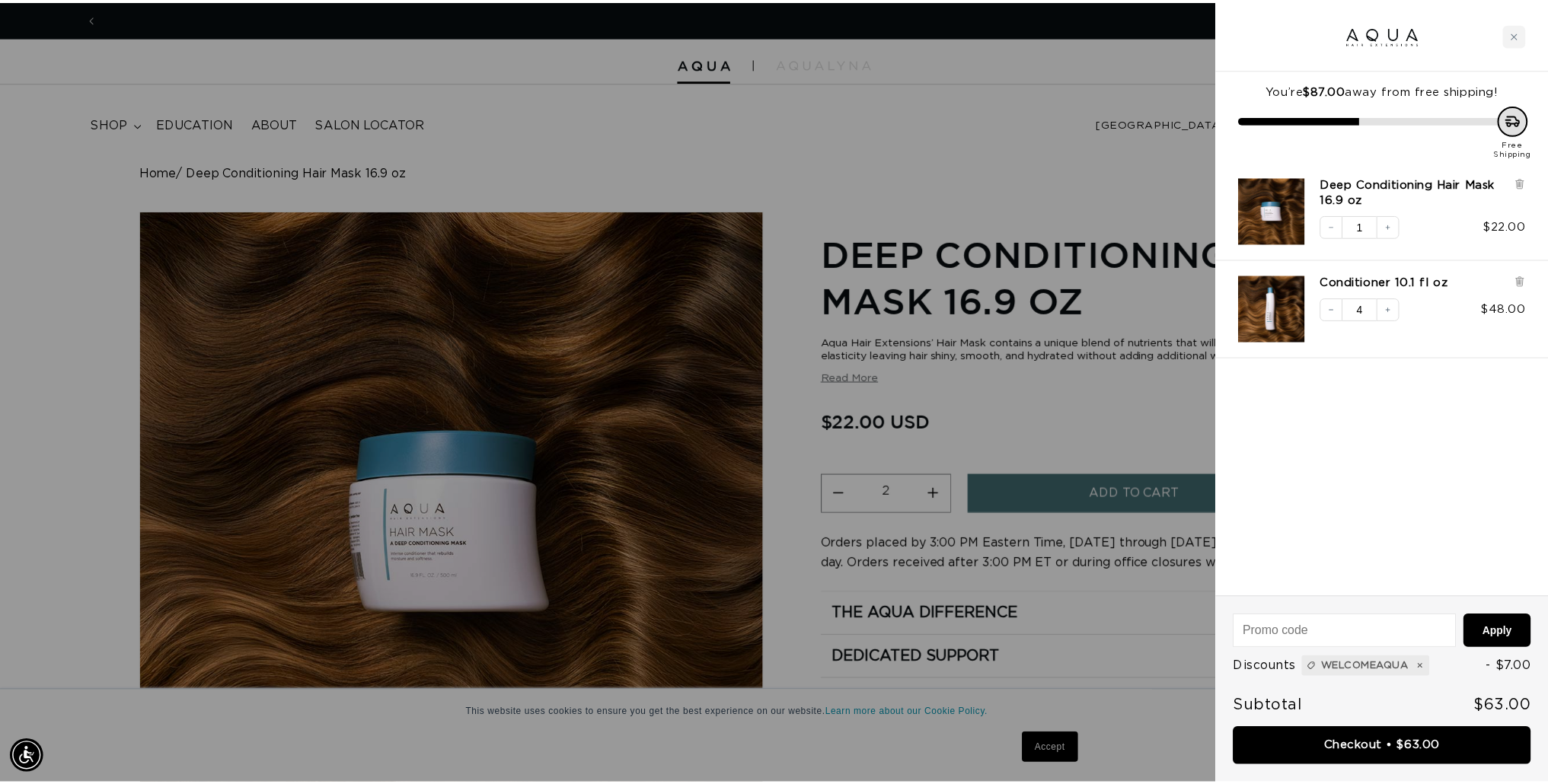
scroll to position [0, 0]
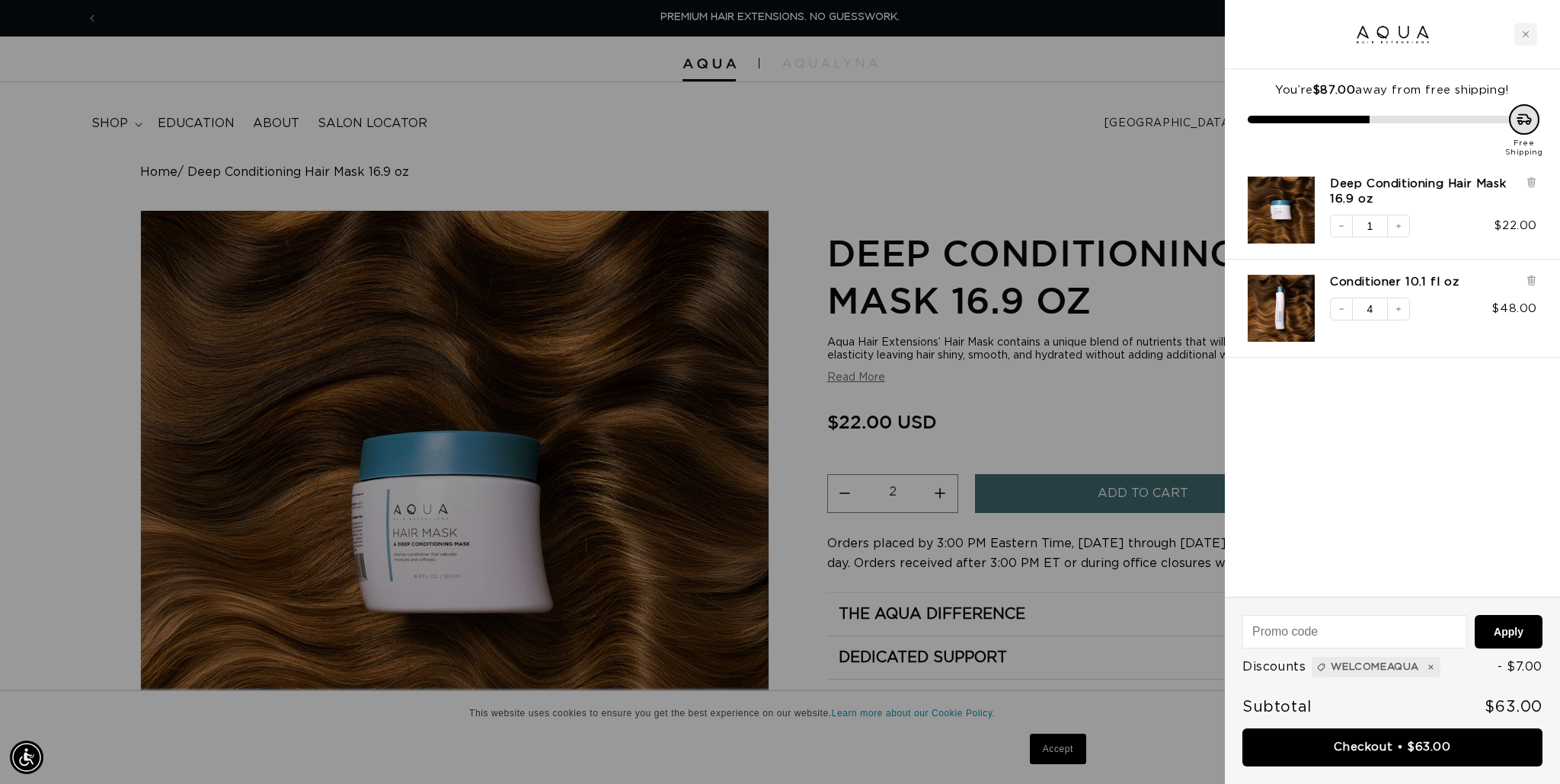
click at [846, 495] on div at bounding box center [780, 392] width 1560 height 784
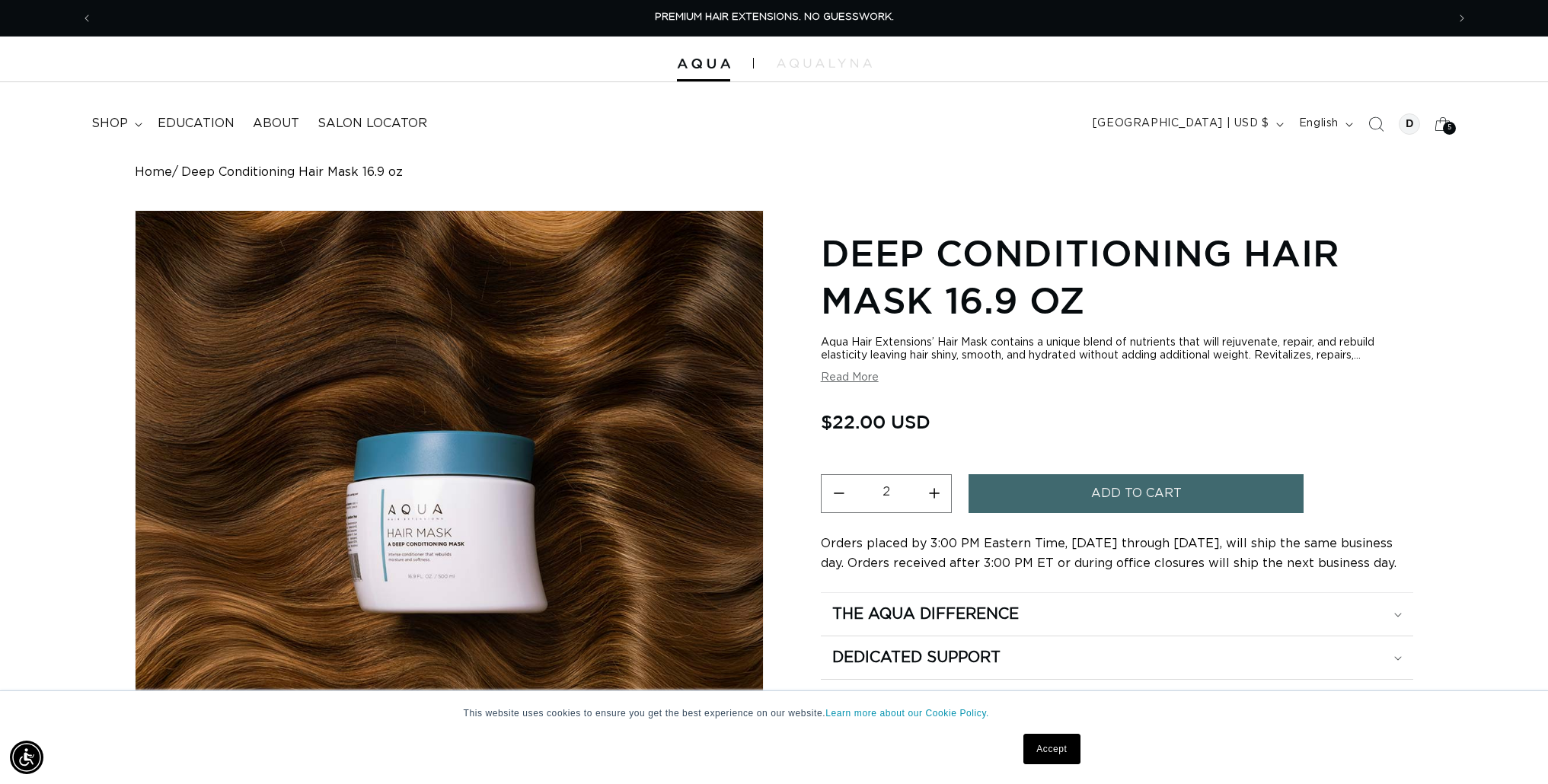
click at [842, 493] on button "Decrease quantity for Deep Conditioning Hair Mask 16.9 oz" at bounding box center [839, 494] width 34 height 39
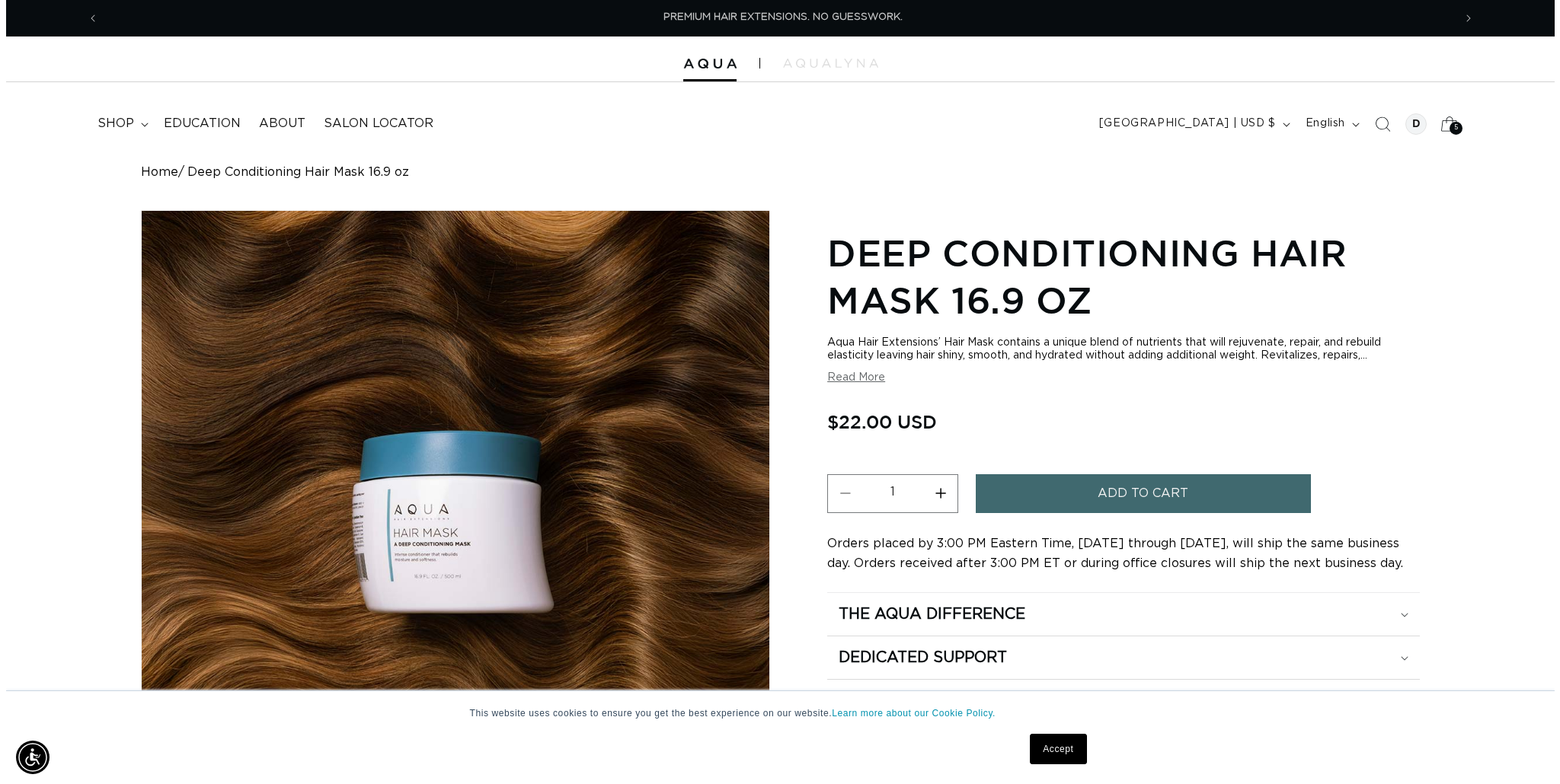
scroll to position [0, 1354]
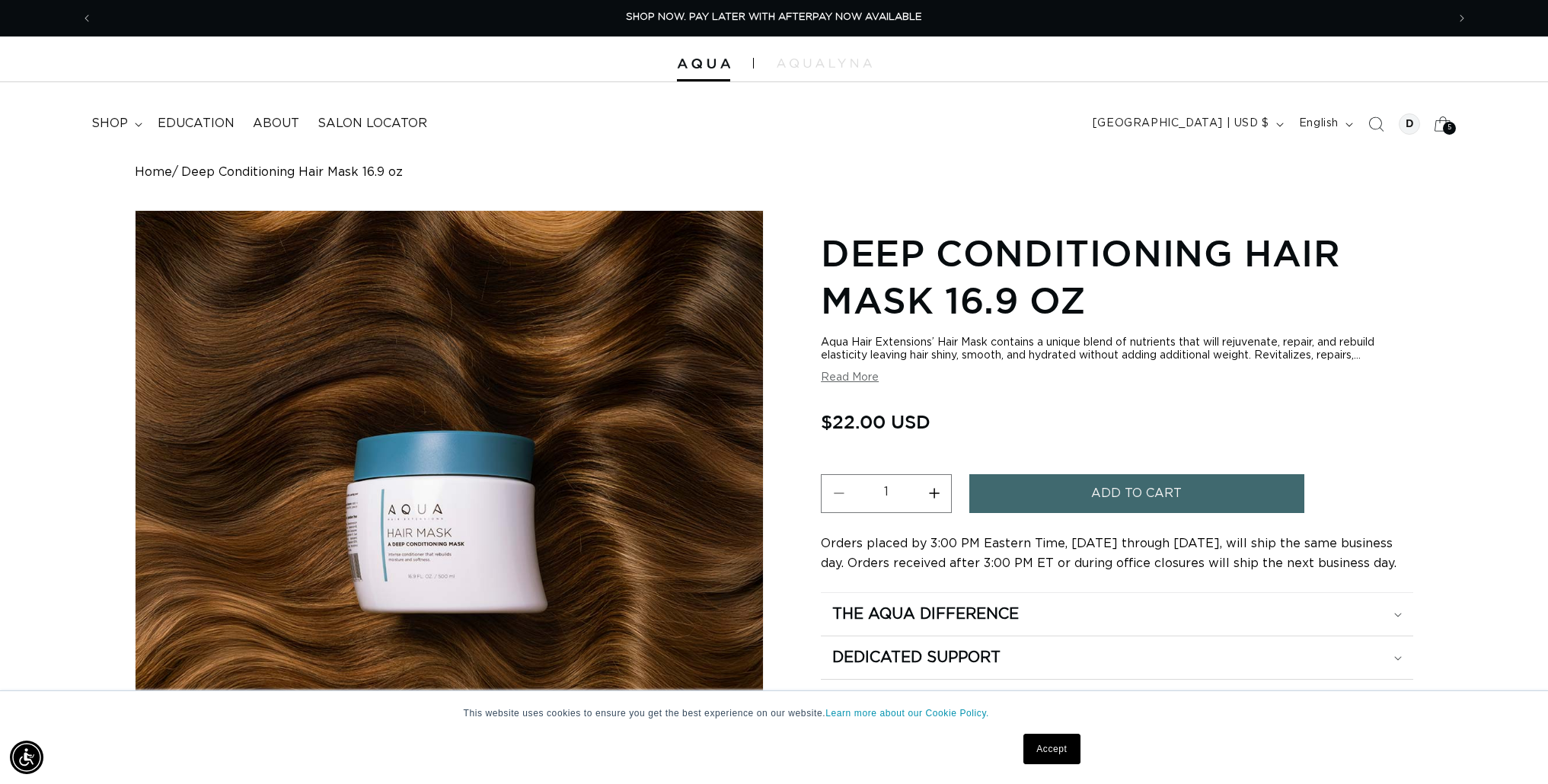
click at [1436, 124] on icon at bounding box center [1443, 124] width 36 height 36
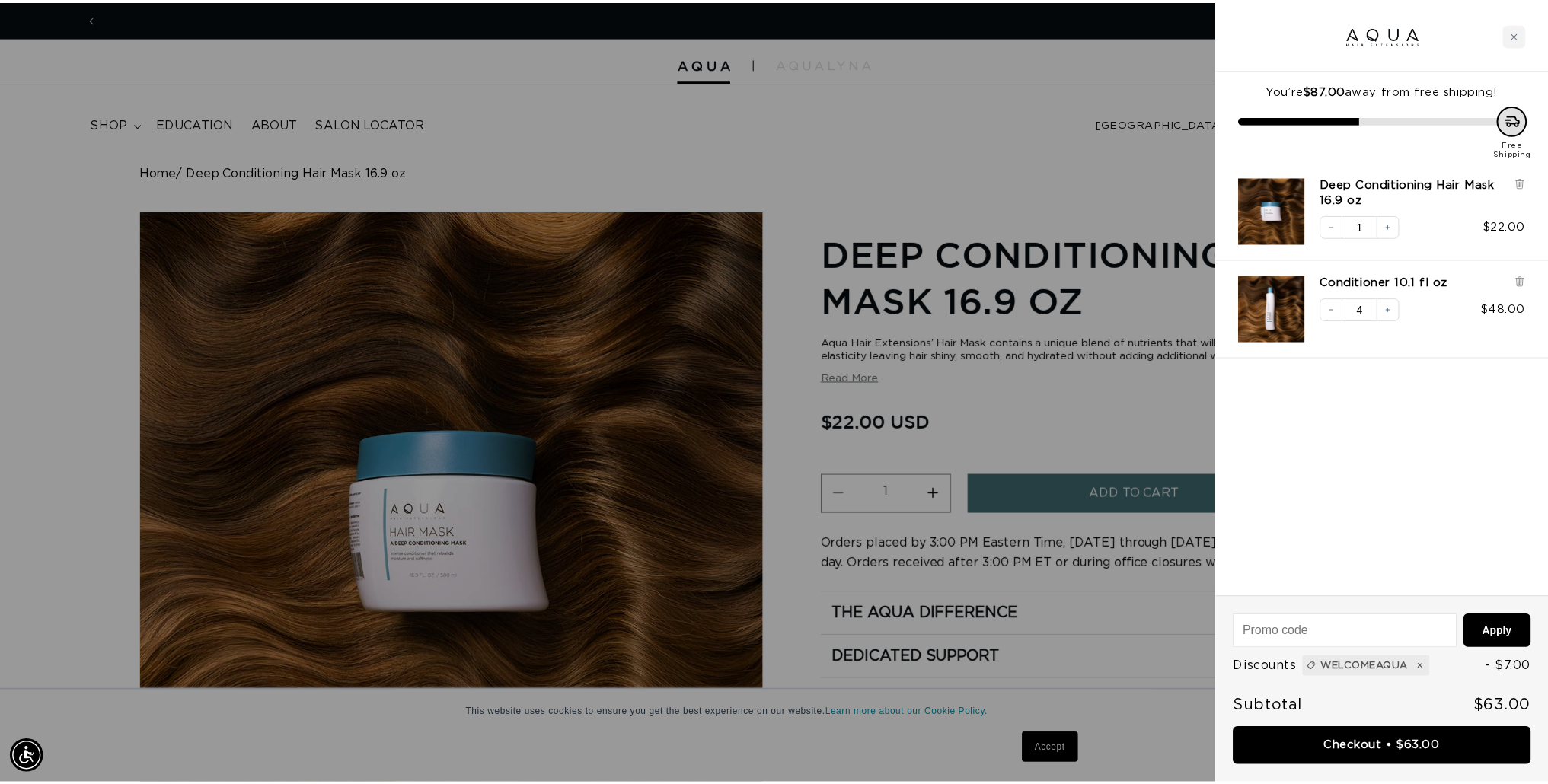
scroll to position [0, 0]
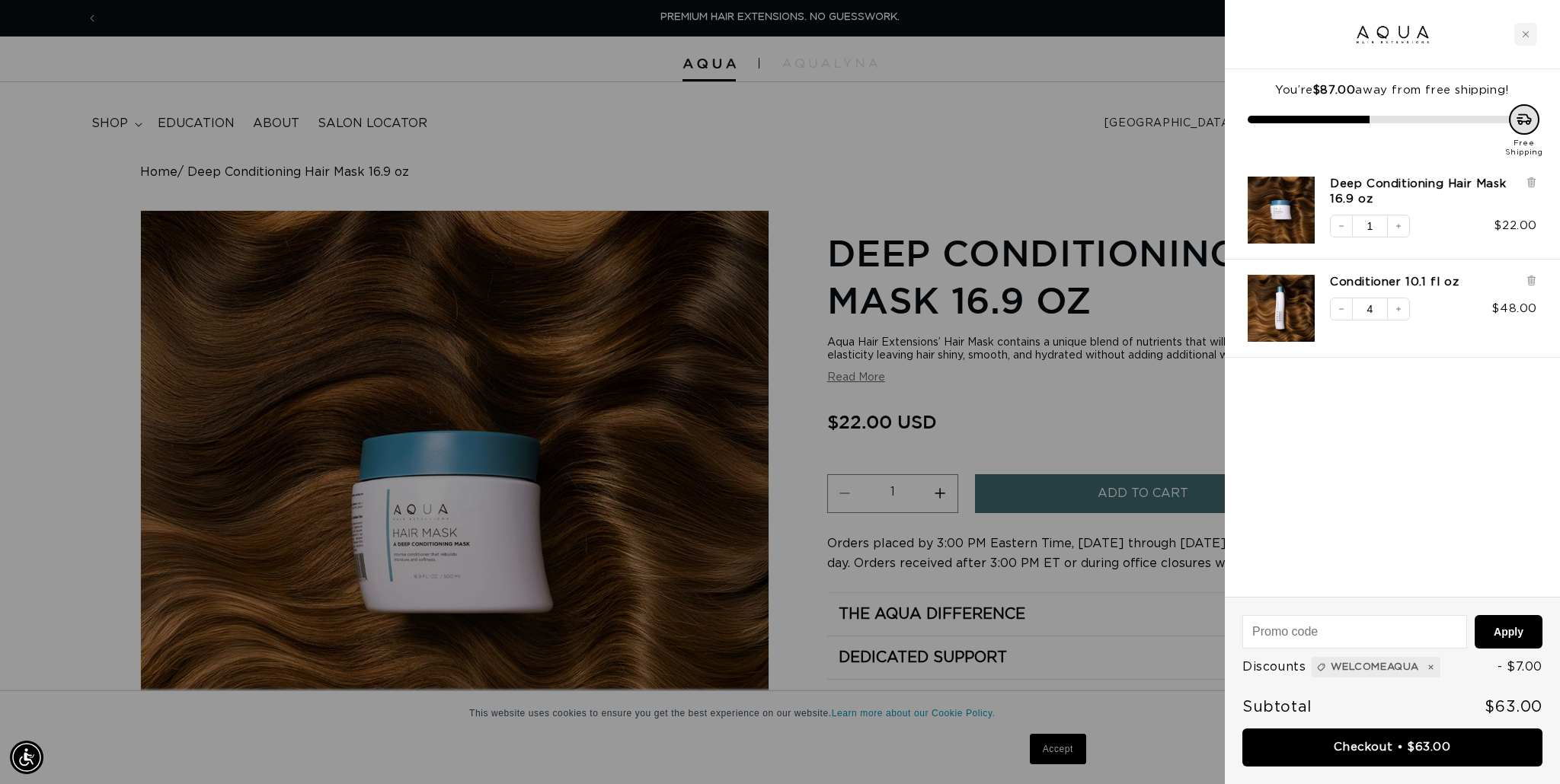
click at [941, 497] on div at bounding box center [780, 392] width 1560 height 784
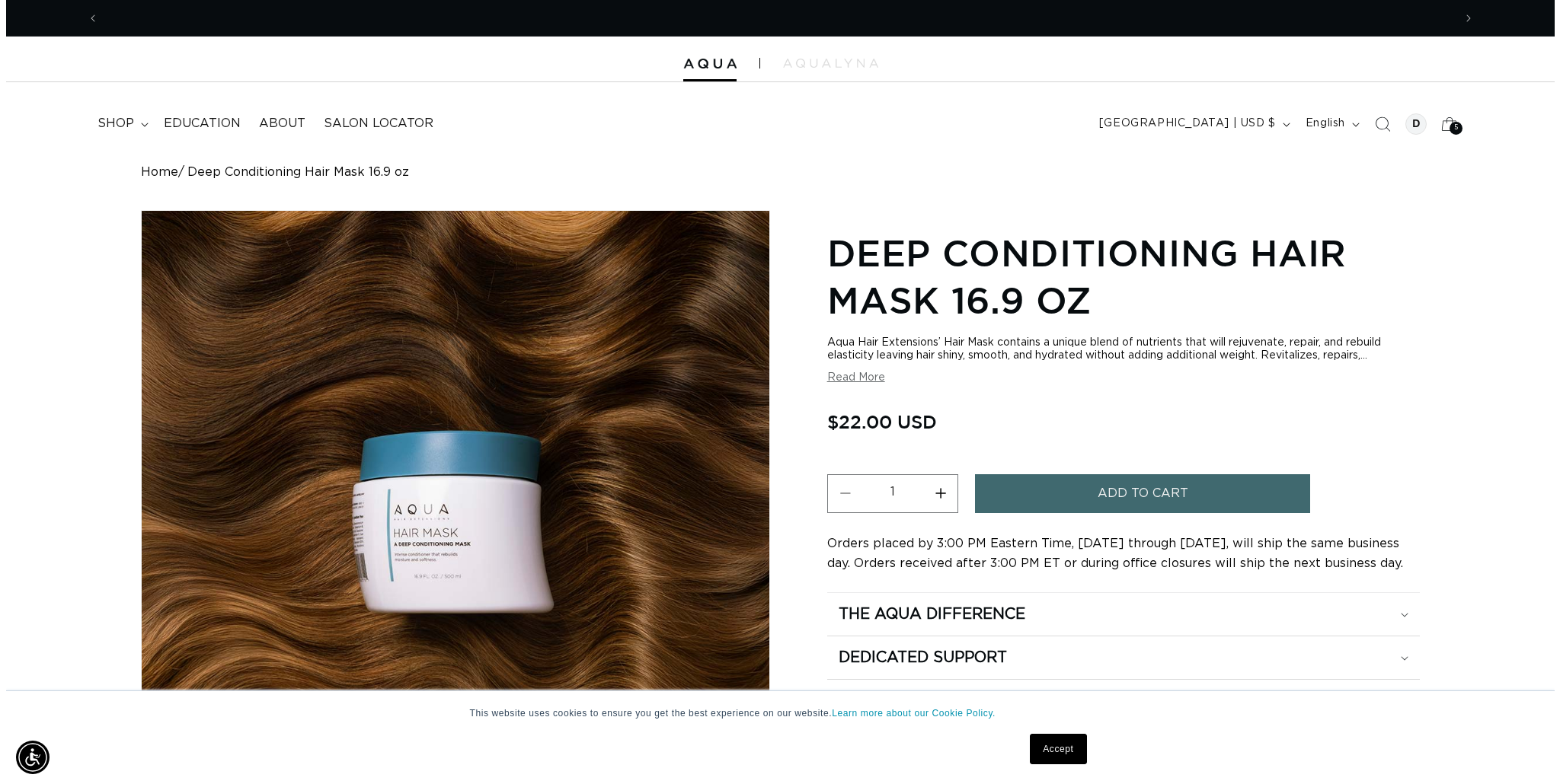
scroll to position [0, 1354]
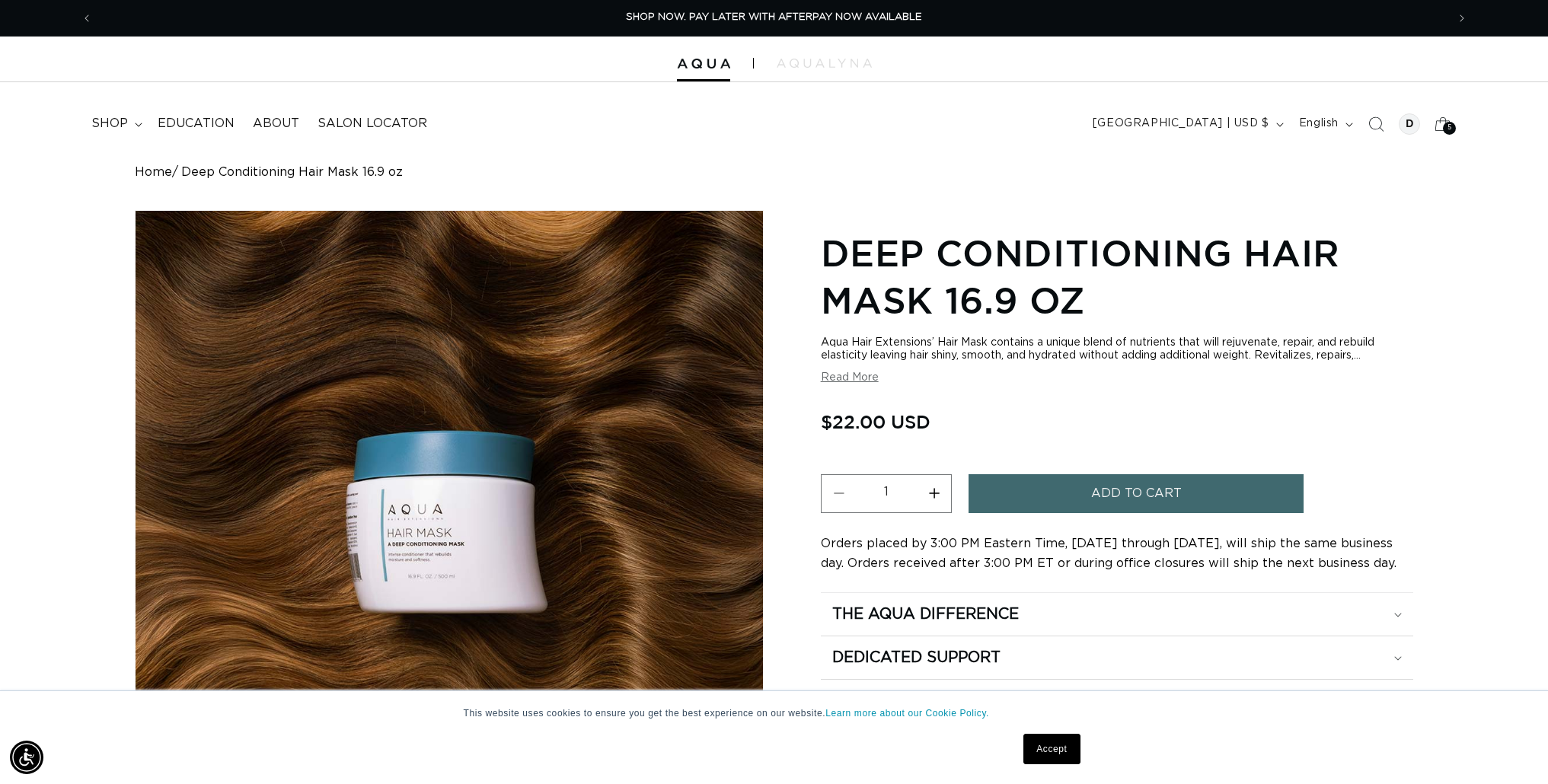
click at [937, 496] on button "Increase quantity for Deep Conditioning Hair Mask 16.9 oz" at bounding box center [934, 494] width 34 height 39
type input "2"
click at [1448, 129] on span "5" at bounding box center [1450, 128] width 5 height 13
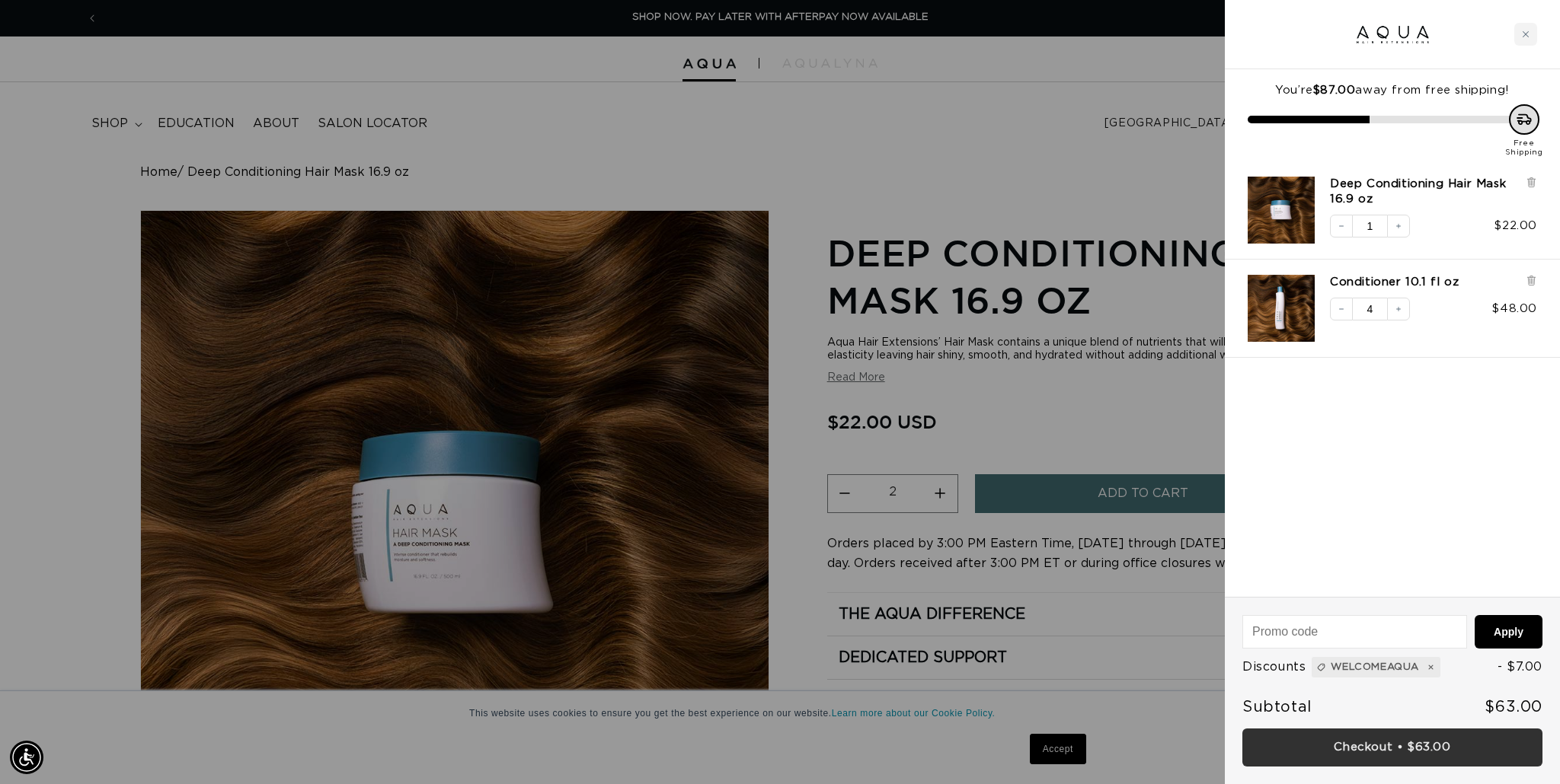
click at [1395, 746] on link "Checkout • $63.00" at bounding box center [1392, 748] width 300 height 39
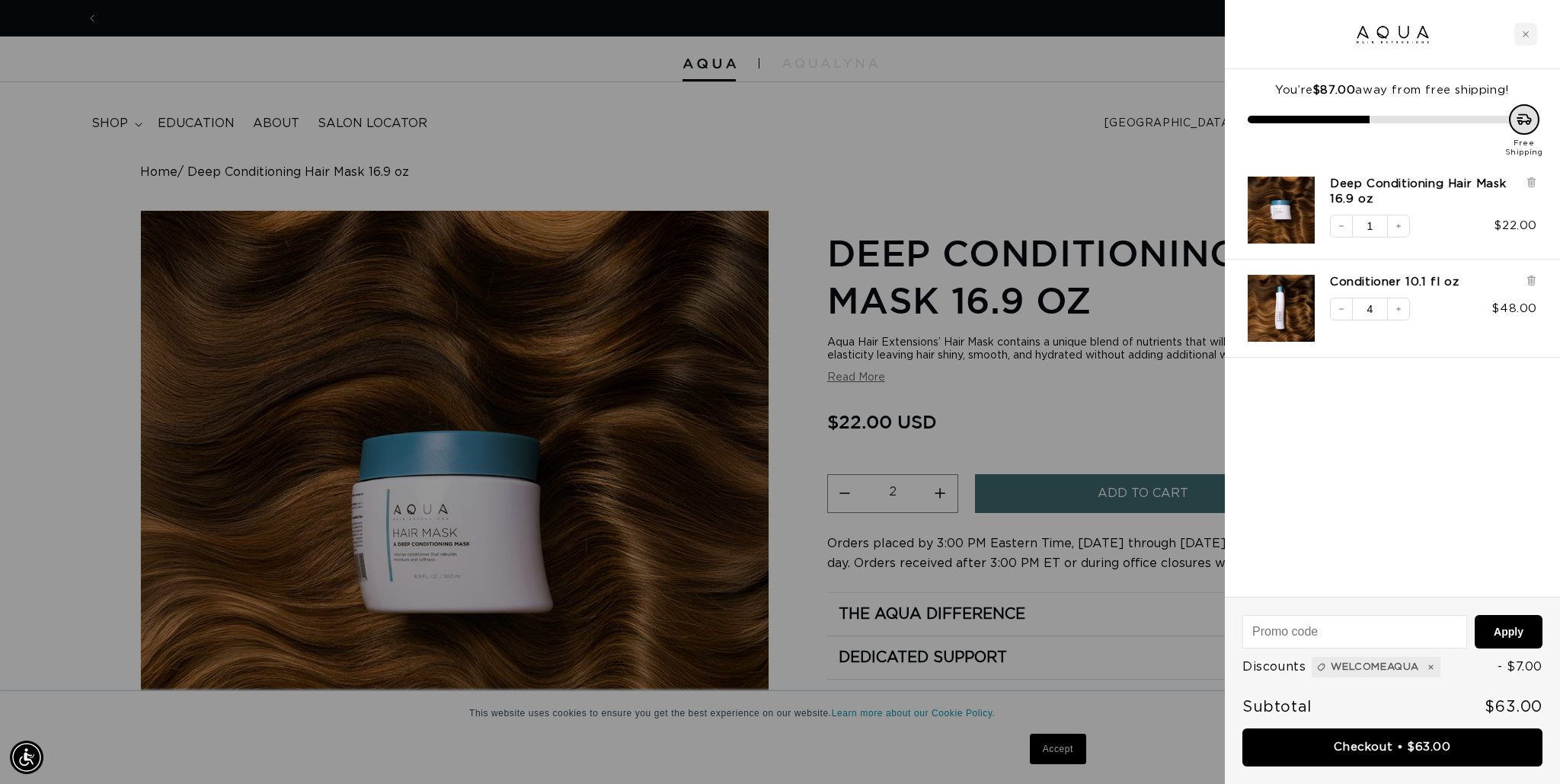
scroll to position [0, 2708]
click at [1339, 307] on icon "Decrease quantity" at bounding box center [1341, 309] width 9 height 9
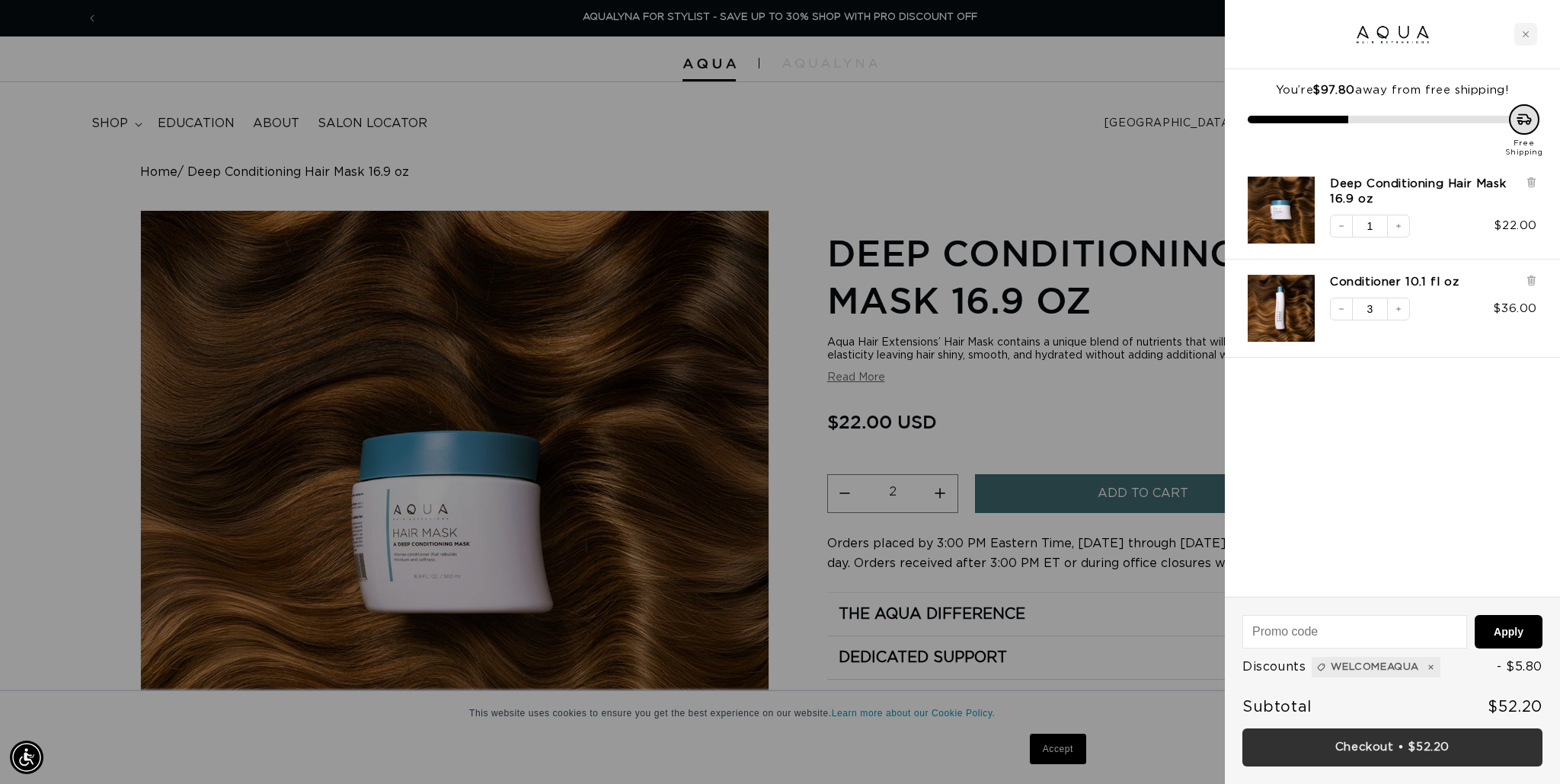
click at [1401, 743] on link "Checkout • $52.20" at bounding box center [1392, 748] width 300 height 39
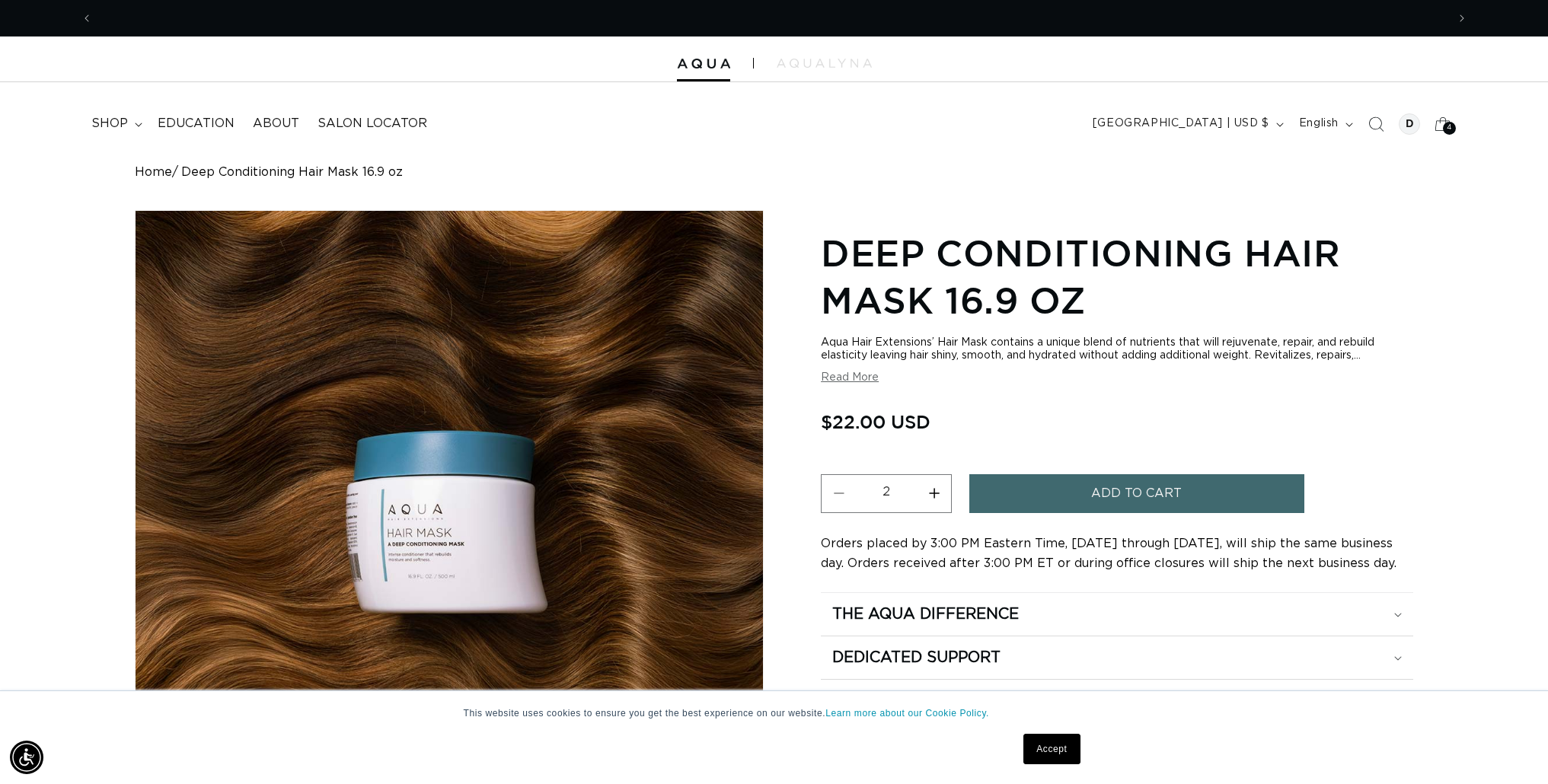
scroll to position [0, 1354]
click at [839, 490] on button "Decrease quantity for Deep Conditioning Hair Mask 16.9 oz" at bounding box center [839, 494] width 34 height 39
type input "1"
click at [1443, 125] on div "4 4" at bounding box center [1449, 128] width 13 height 13
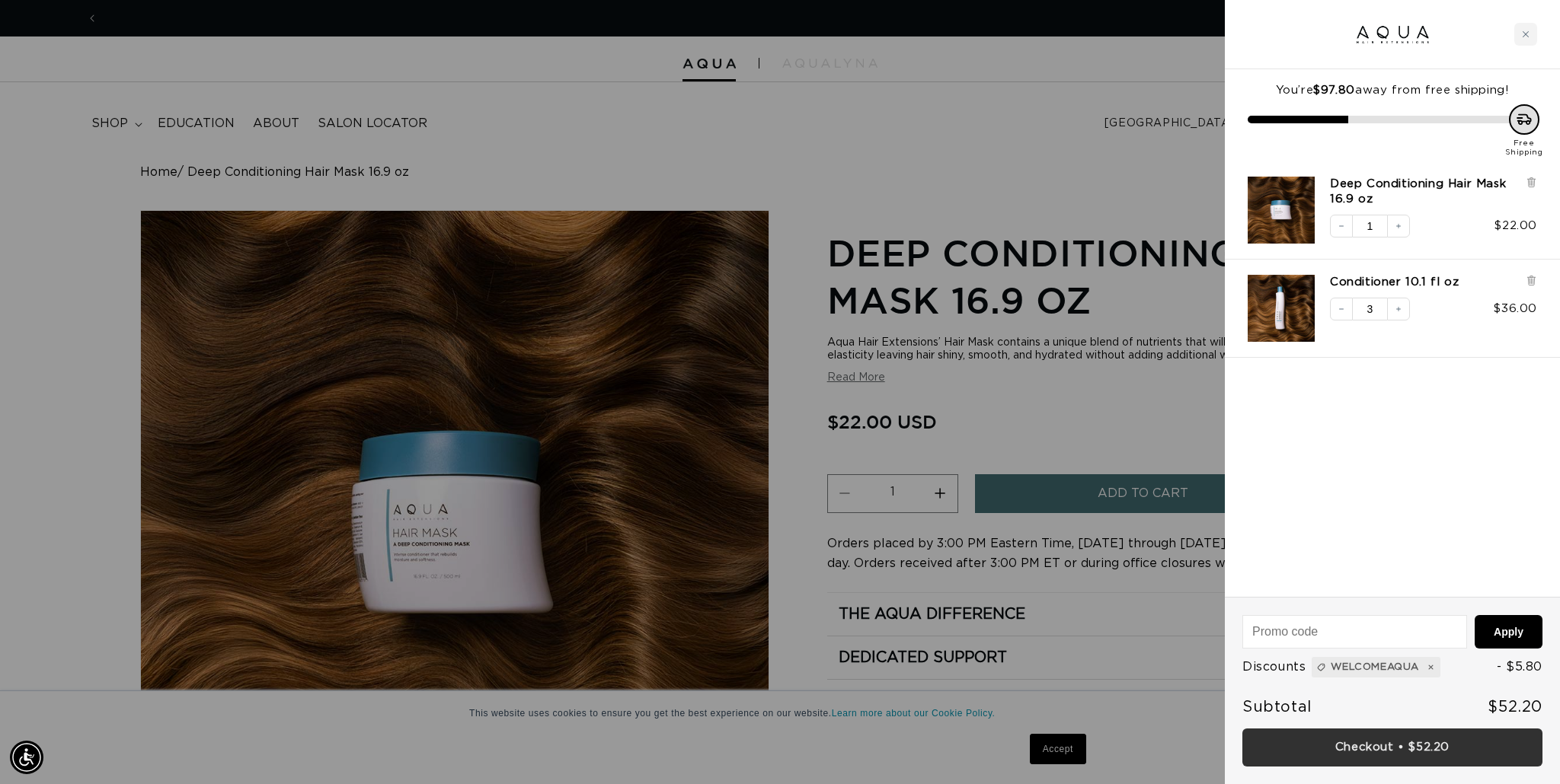
scroll to position [0, 0]
click at [1392, 746] on link "Checkout • $52.20" at bounding box center [1392, 748] width 300 height 39
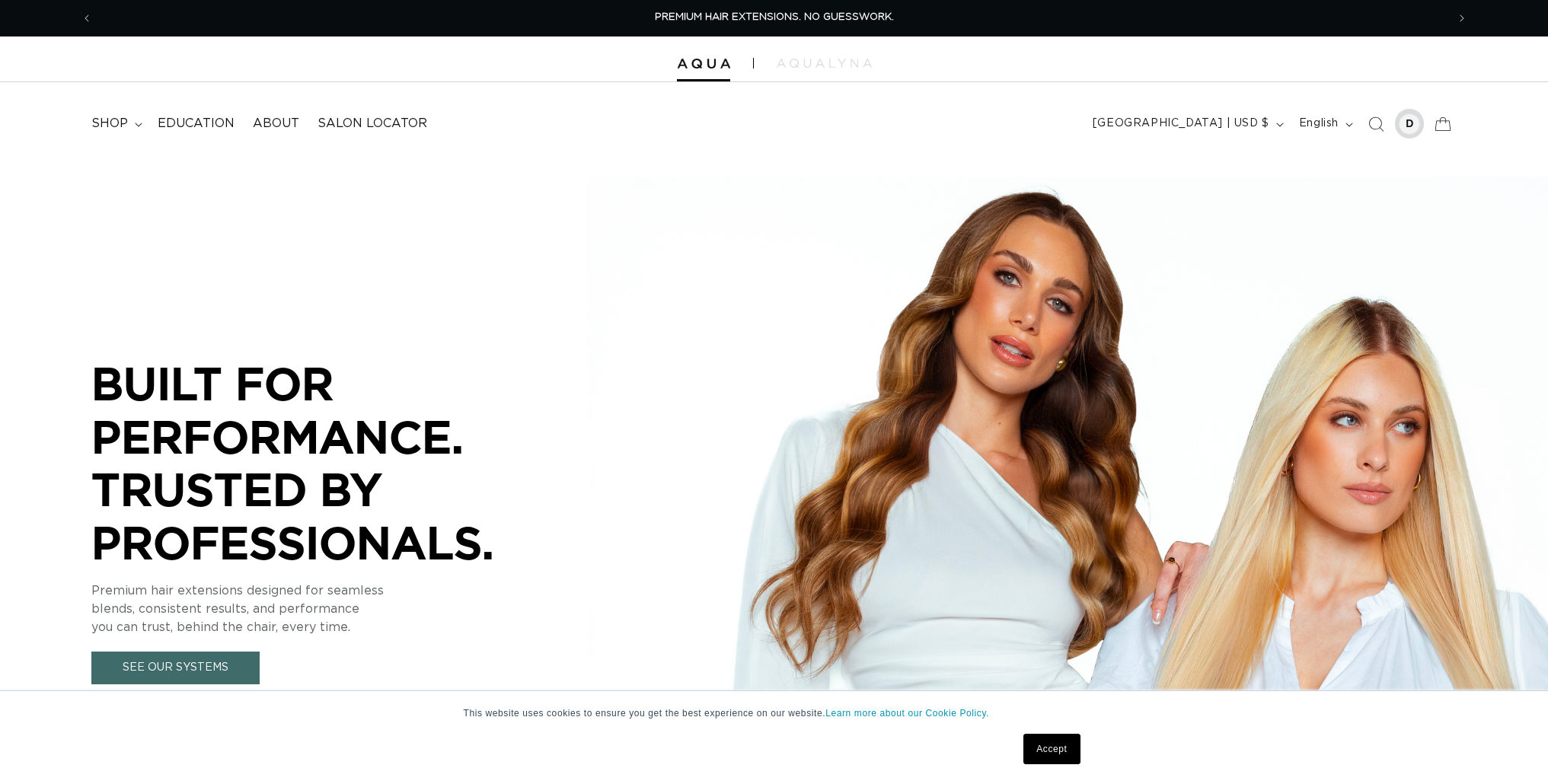
click at [1409, 127] on div at bounding box center [1409, 123] width 21 height 21
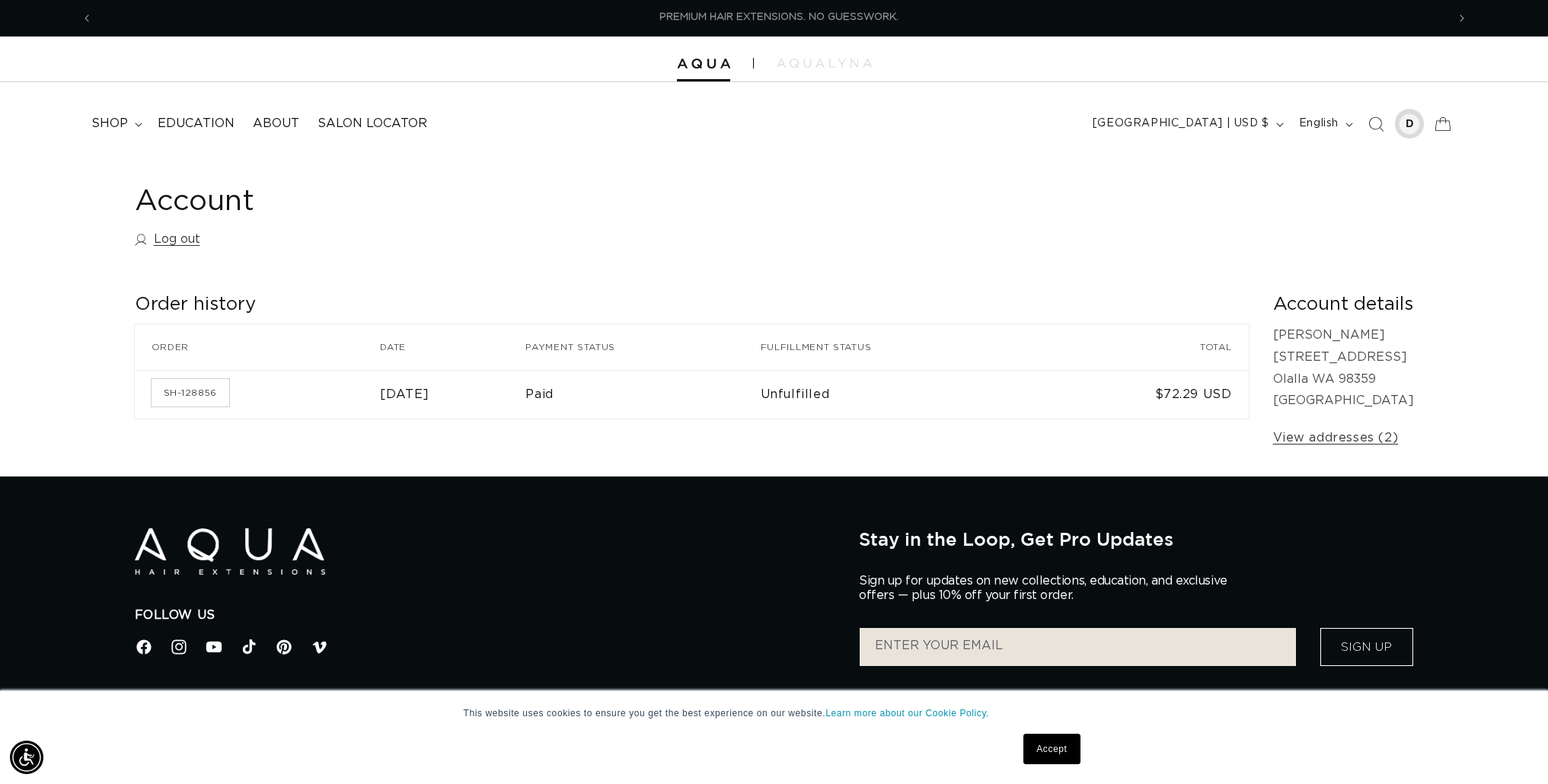
scroll to position [0, 1354]
click at [171, 237] on link "Log out" at bounding box center [168, 239] width 66 height 22
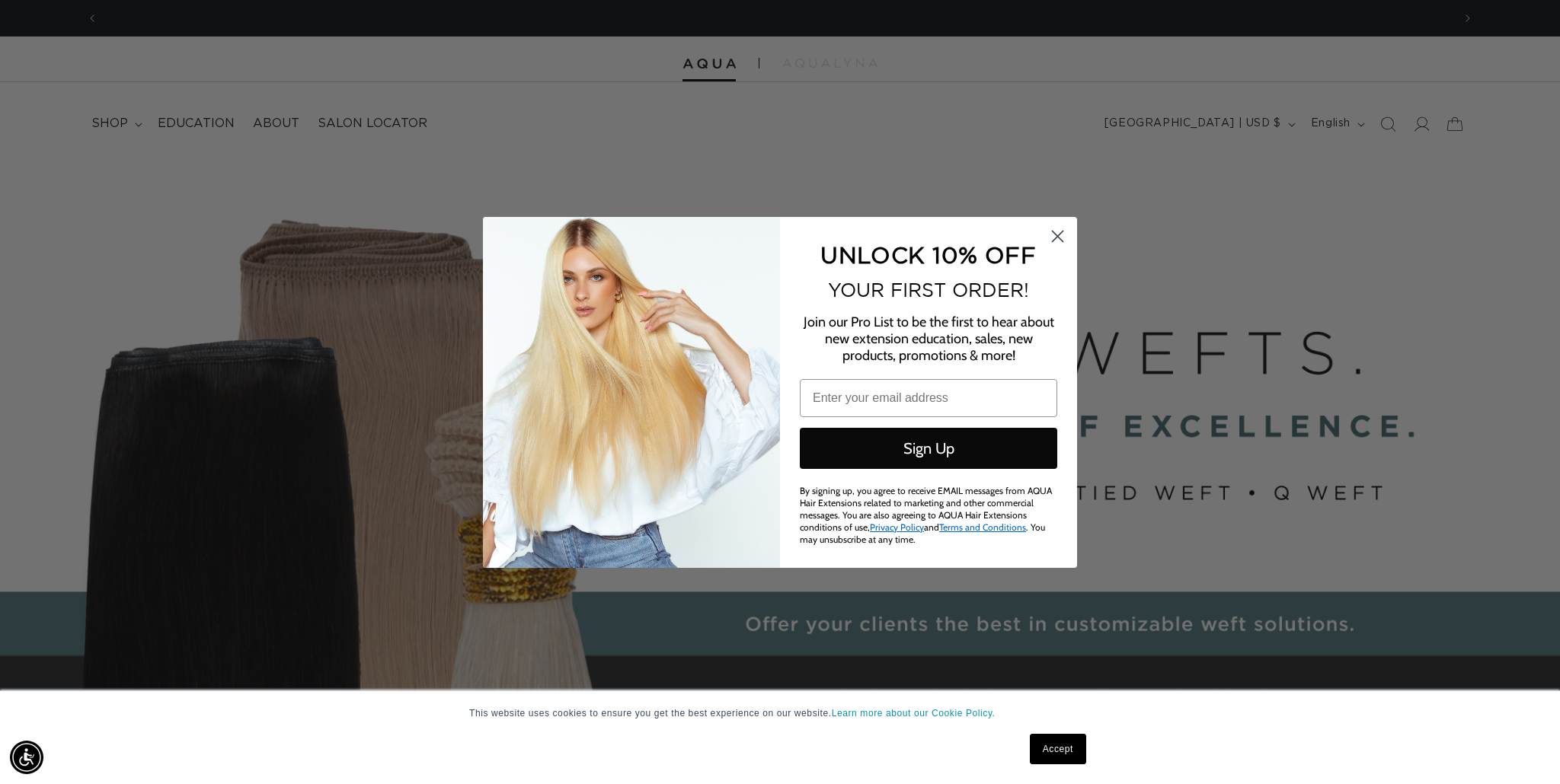
scroll to position [0, 1354]
